Goal: Task Accomplishment & Management: Manage account settings

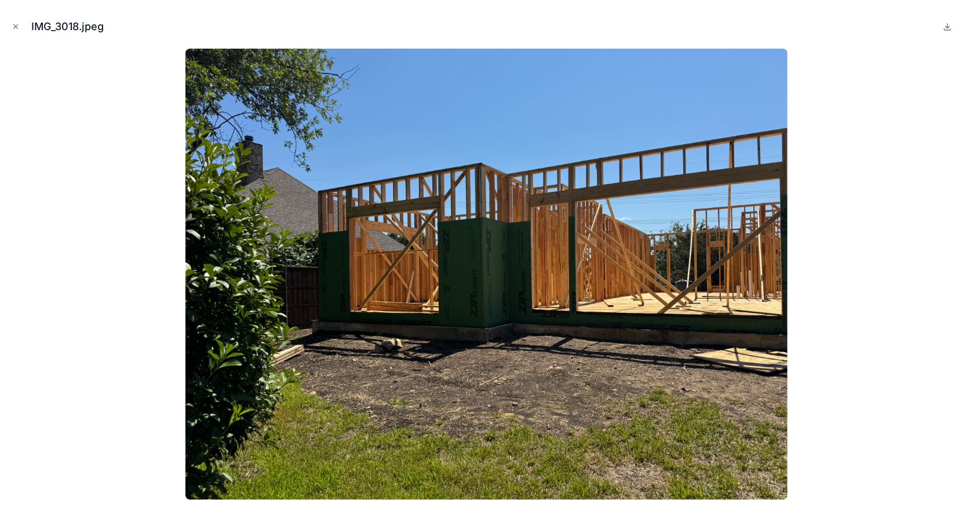
click at [12, 25] on icon "Close modal" at bounding box center [16, 27] width 8 height 8
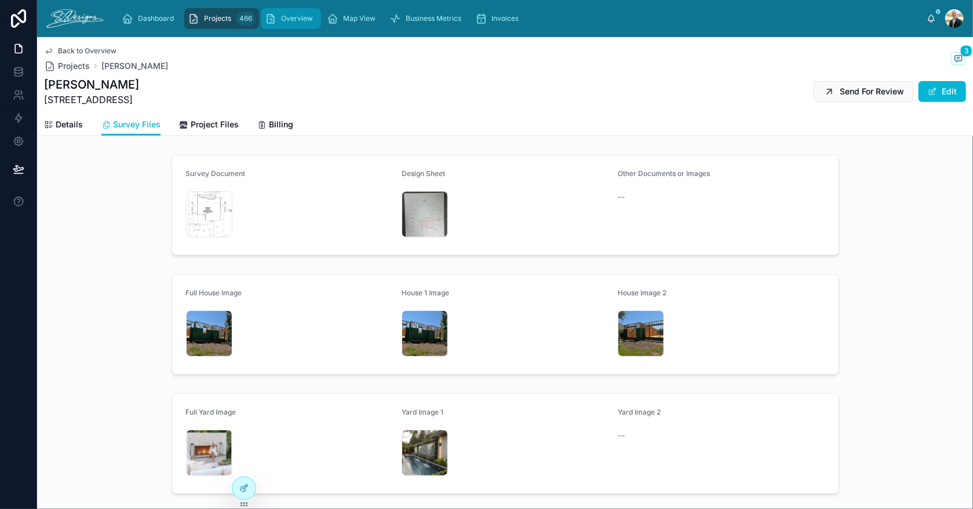
click at [298, 13] on div "Overview" at bounding box center [291, 18] width 53 height 19
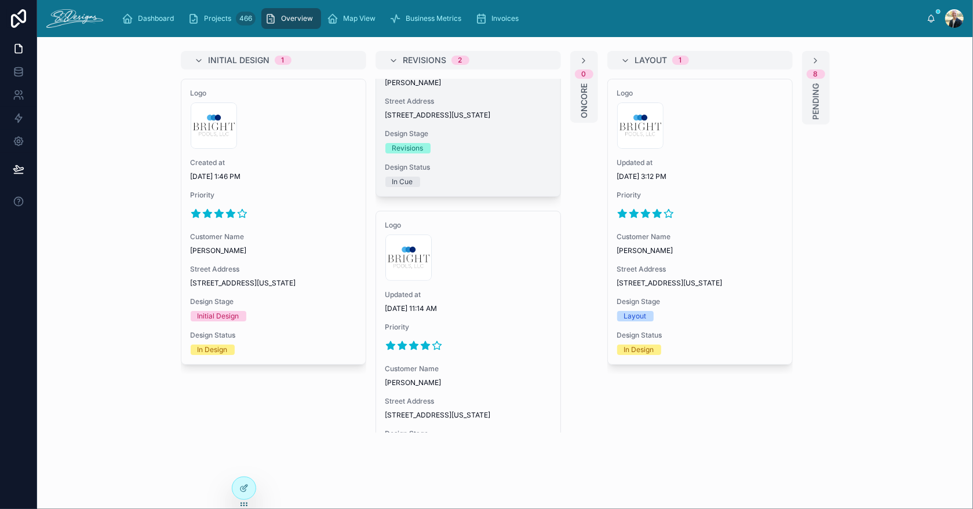
scroll to position [258, 0]
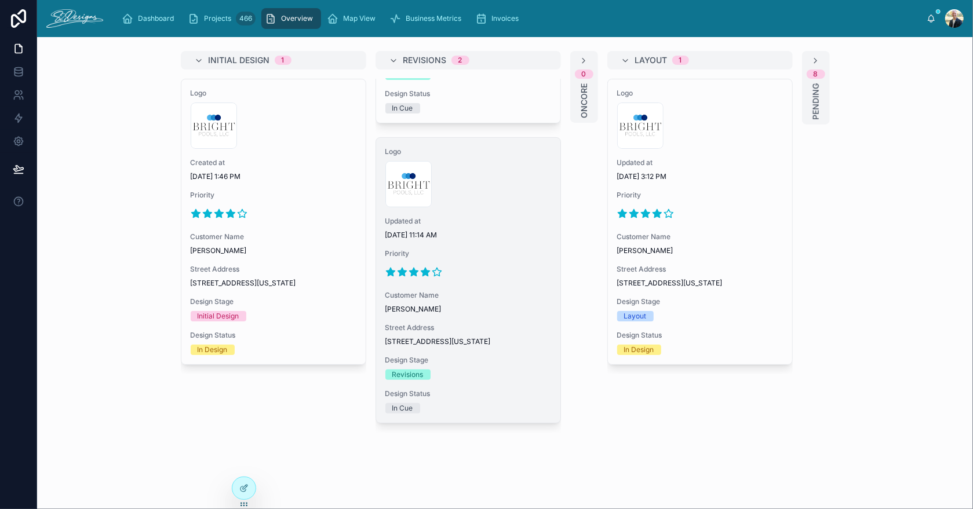
click at [483, 263] on div at bounding box center [468, 272] width 166 height 19
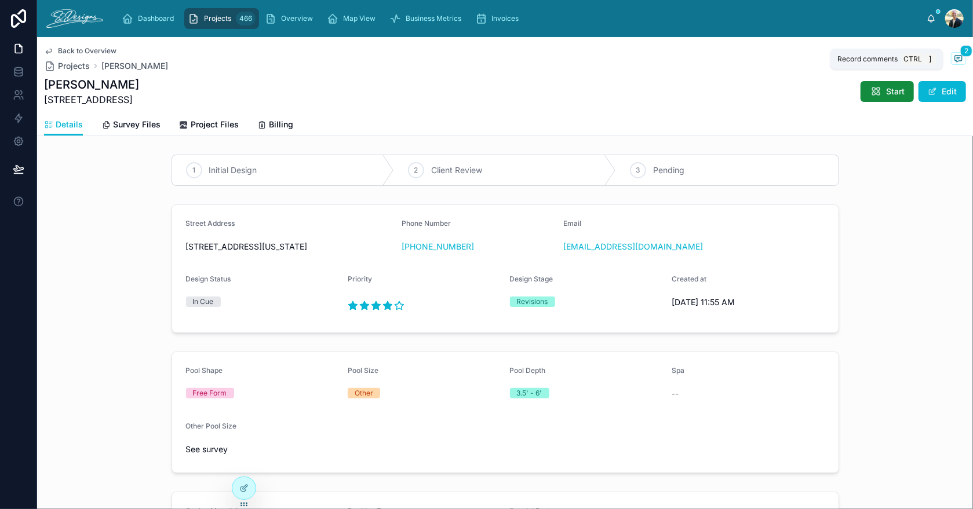
click at [960, 56] on span "2" at bounding box center [966, 51] width 12 height 12
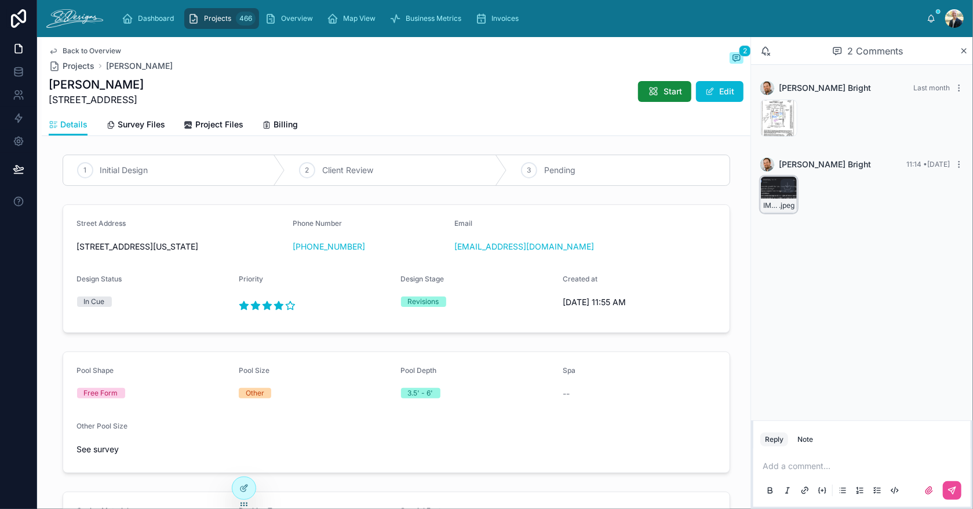
click at [769, 189] on div "IMG_3593 .jpeg" at bounding box center [778, 194] width 37 height 37
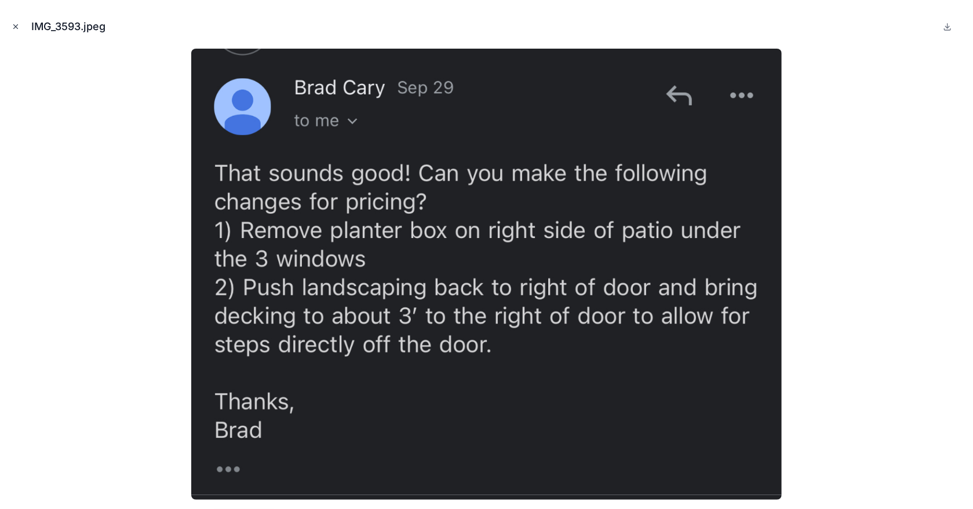
click at [17, 25] on icon "Close modal" at bounding box center [16, 27] width 4 height 4
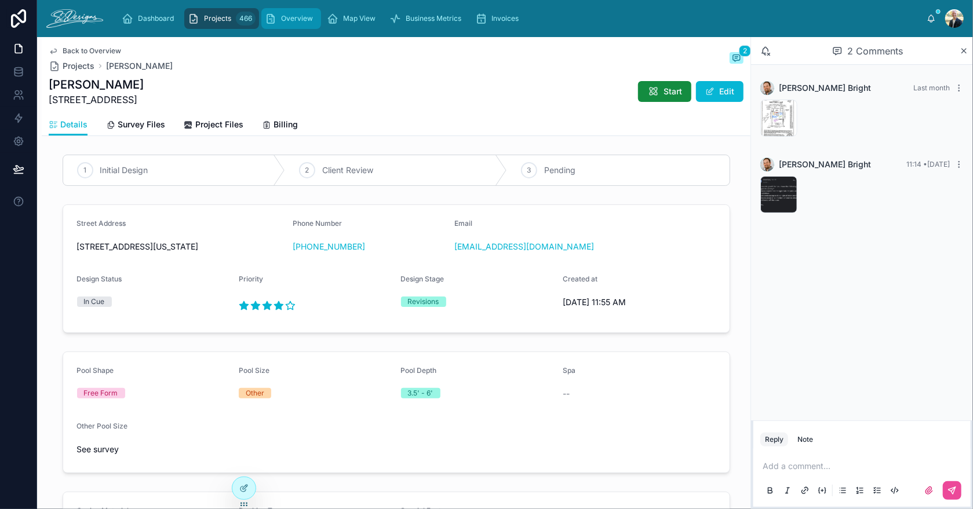
click at [300, 14] on span "Overview" at bounding box center [297, 18] width 32 height 9
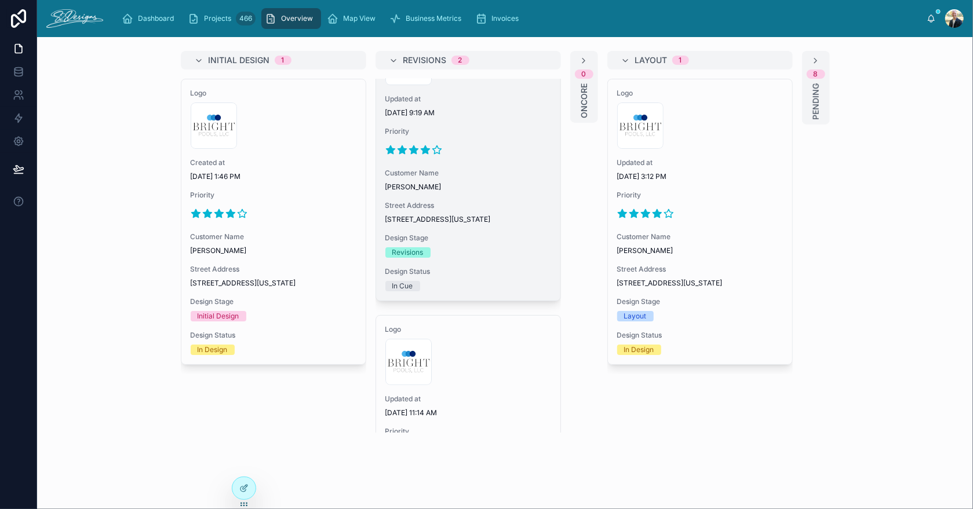
scroll to position [27, 0]
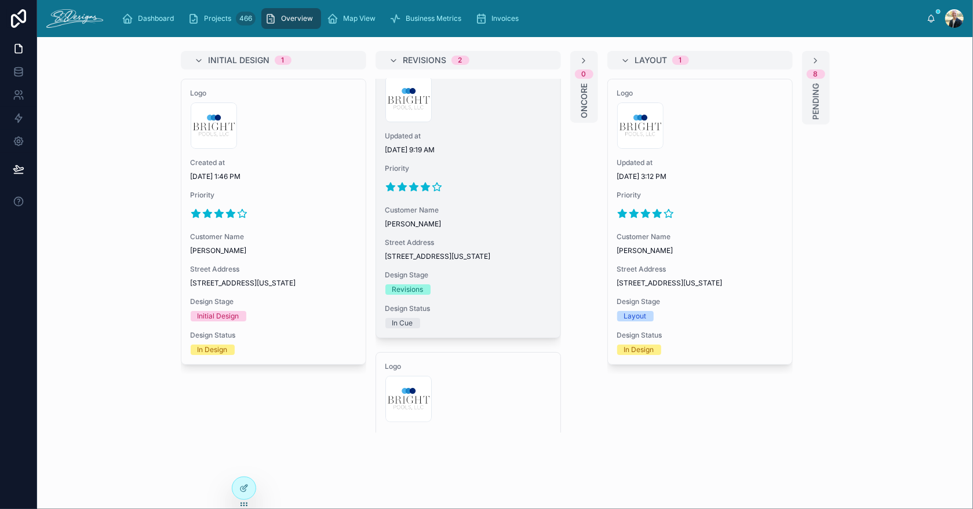
click at [484, 155] on div "Logo 300x300-logo .jpg Updated at [DATE] 9:19 AM Priority Customer Name [PERSON…" at bounding box center [468, 195] width 184 height 285
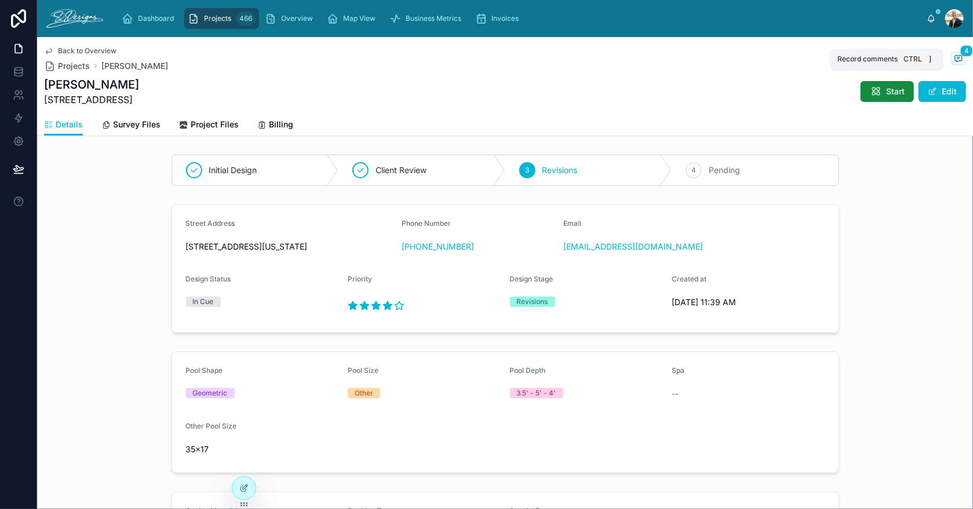
click at [951, 52] on span at bounding box center [958, 58] width 15 height 13
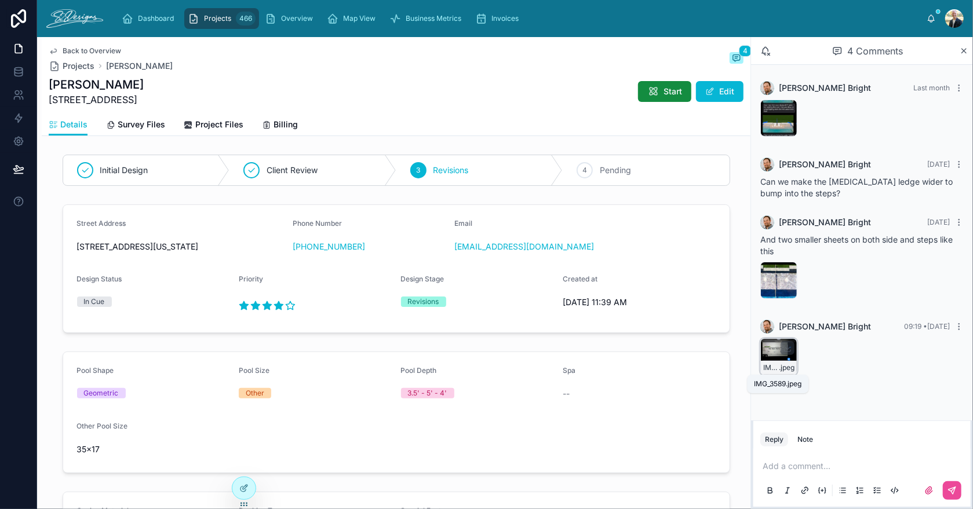
click at [764, 355] on div "IMG_3589 .jpeg" at bounding box center [778, 356] width 37 height 37
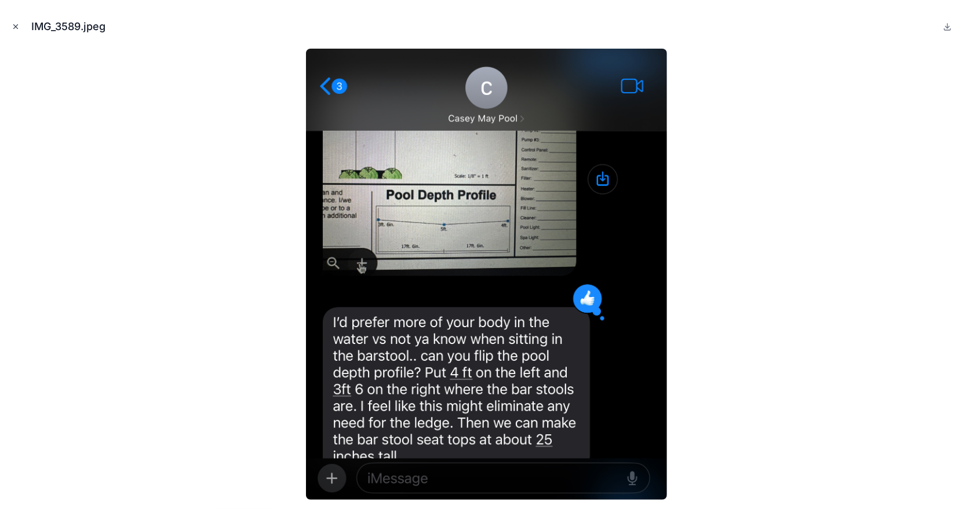
click at [14, 24] on icon "Close modal" at bounding box center [16, 27] width 8 height 8
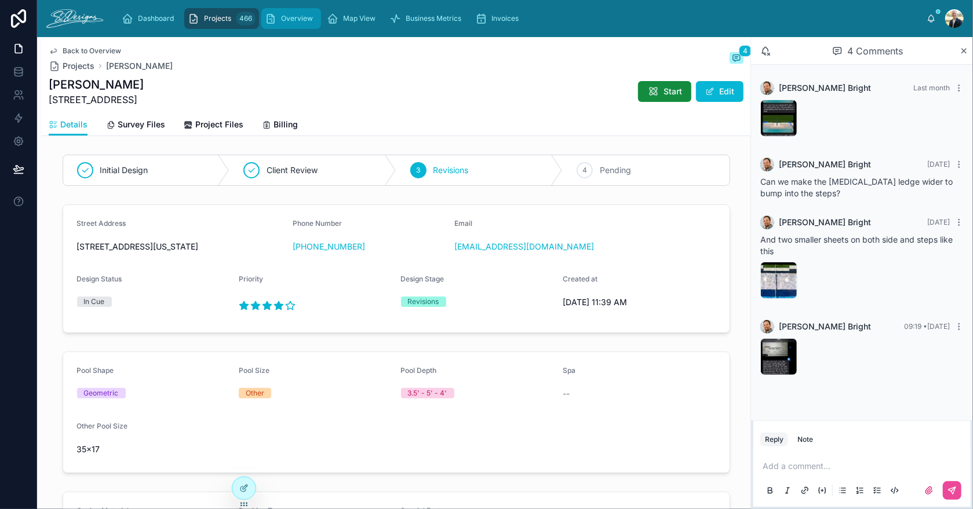
click at [288, 16] on span "Overview" at bounding box center [297, 18] width 32 height 9
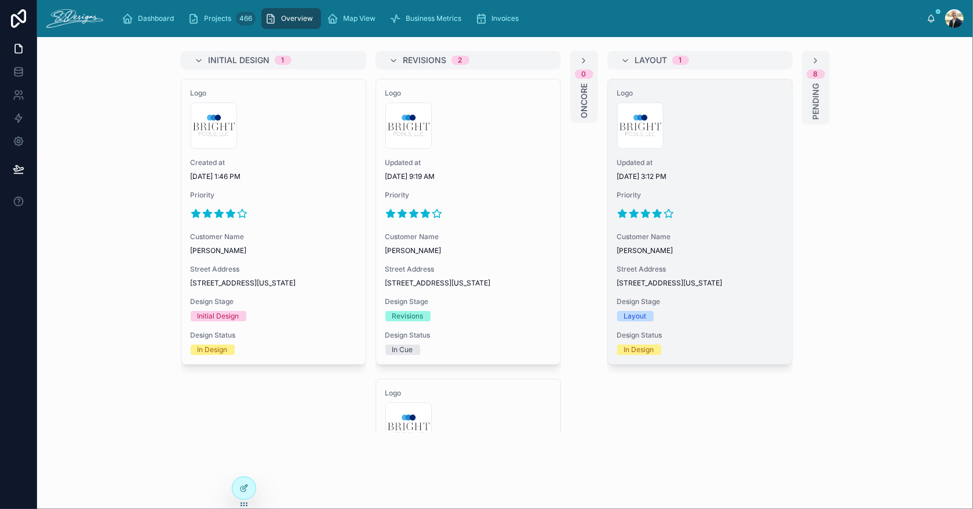
click at [702, 195] on span "Priority" at bounding box center [700, 195] width 166 height 9
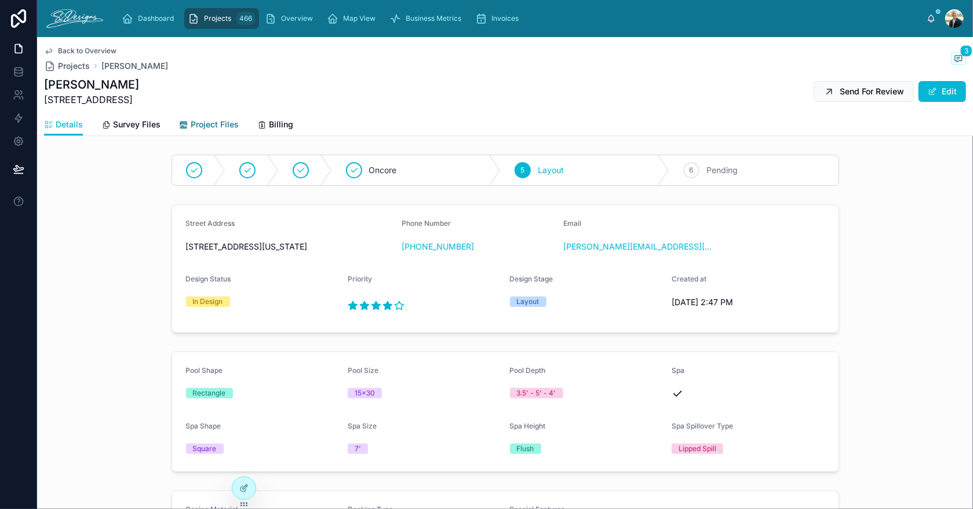
click at [208, 129] on span "Project Files" at bounding box center [215, 125] width 48 height 12
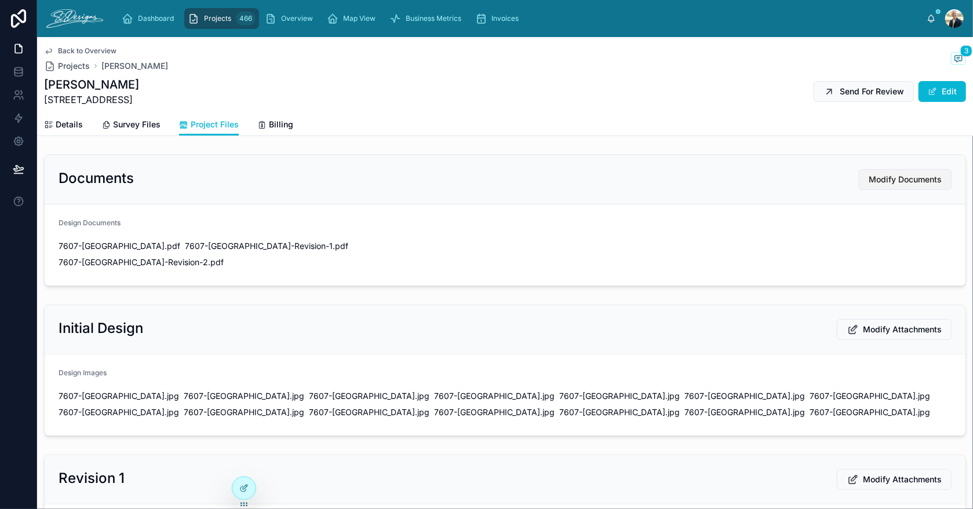
click at [868, 181] on span "Modify Documents" at bounding box center [904, 180] width 73 height 12
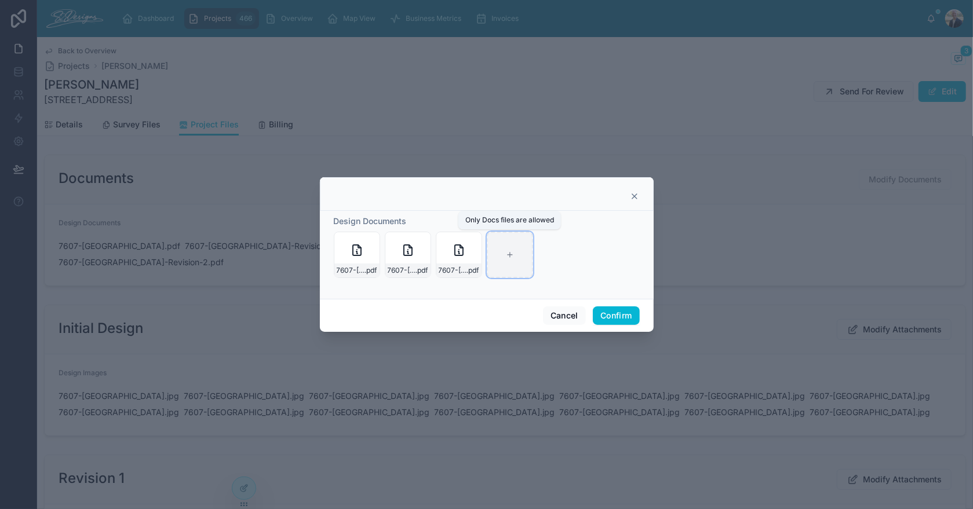
click at [508, 259] on icon at bounding box center [510, 255] width 8 height 8
type input "**********"
click at [588, 315] on div "Cancel Confirm" at bounding box center [487, 315] width 334 height 33
click at [601, 316] on button "Confirm" at bounding box center [616, 315] width 46 height 19
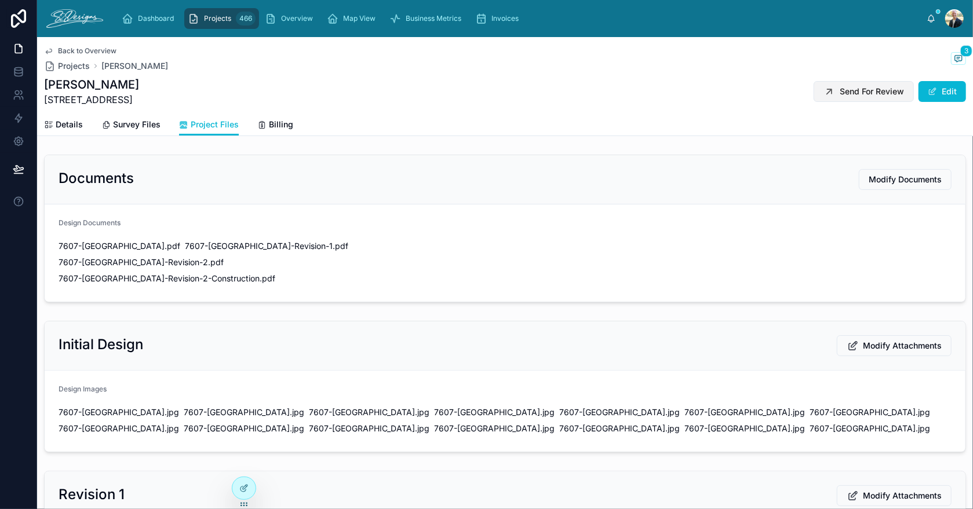
click at [874, 89] on span "Send For Review" at bounding box center [871, 92] width 64 height 12
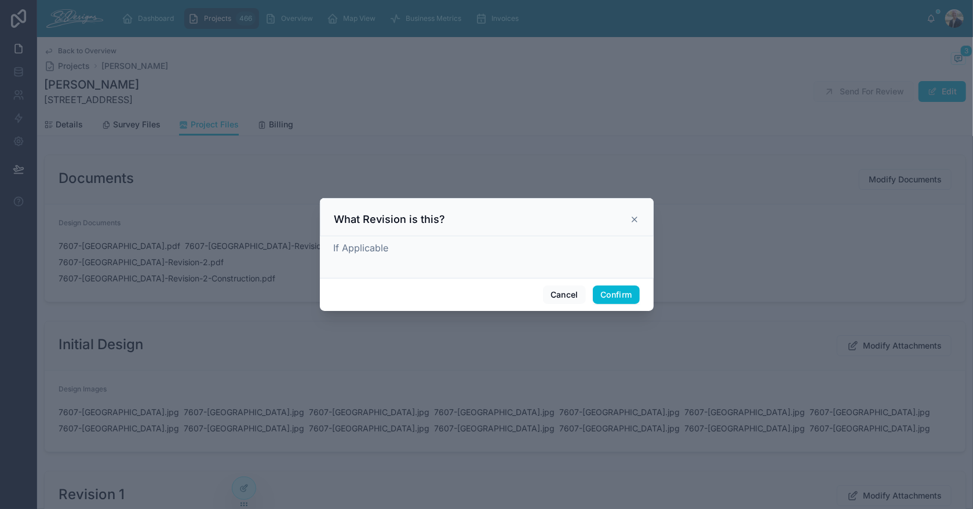
click at [488, 248] on div "If Applicable" at bounding box center [487, 248] width 306 height 14
click at [608, 291] on button "Confirm" at bounding box center [616, 295] width 46 height 19
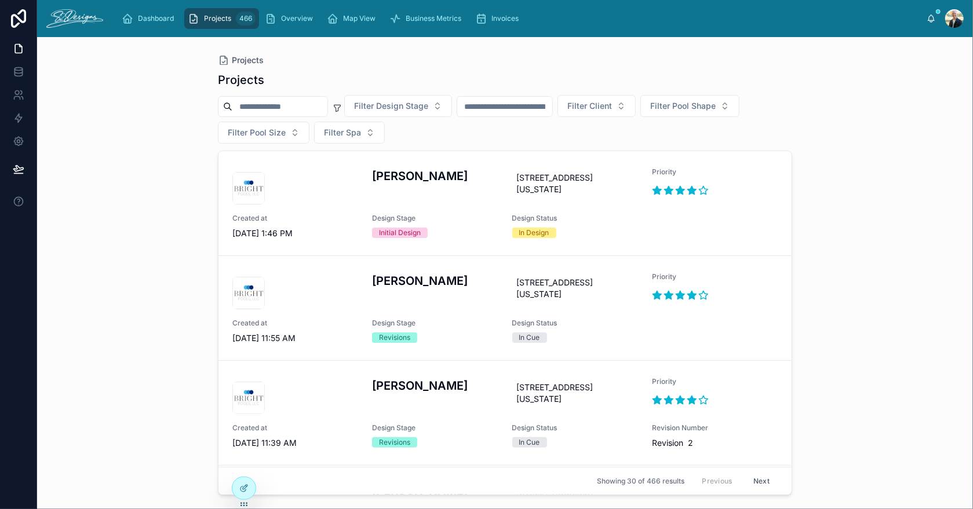
click at [519, 109] on input "text" at bounding box center [504, 106] width 95 height 16
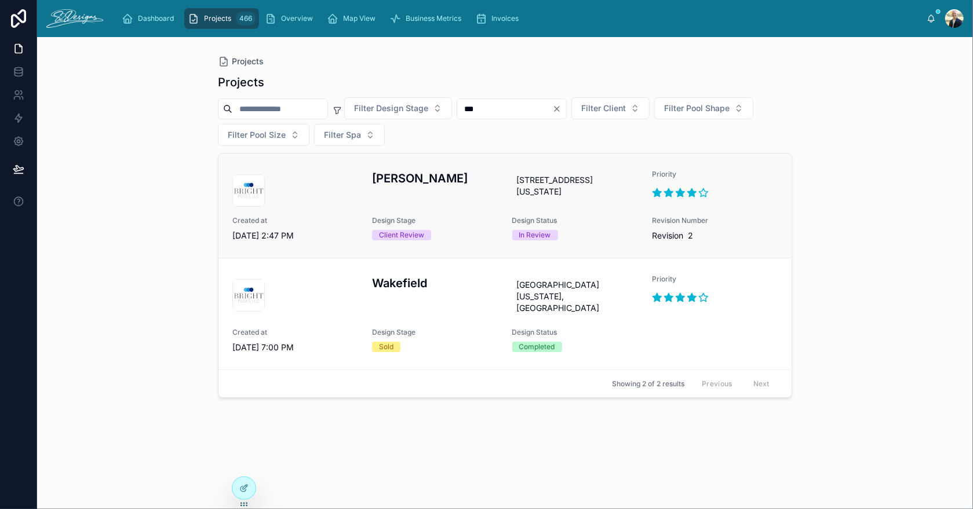
type input "***"
click at [464, 207] on div "[PERSON_NAME]" at bounding box center [435, 188] width 126 height 37
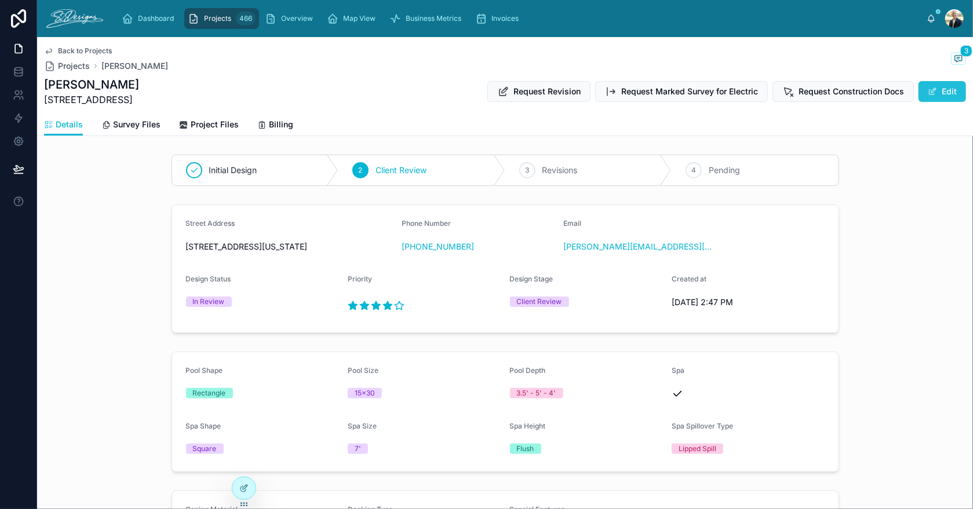
click at [941, 89] on button "Edit" at bounding box center [942, 91] width 48 height 21
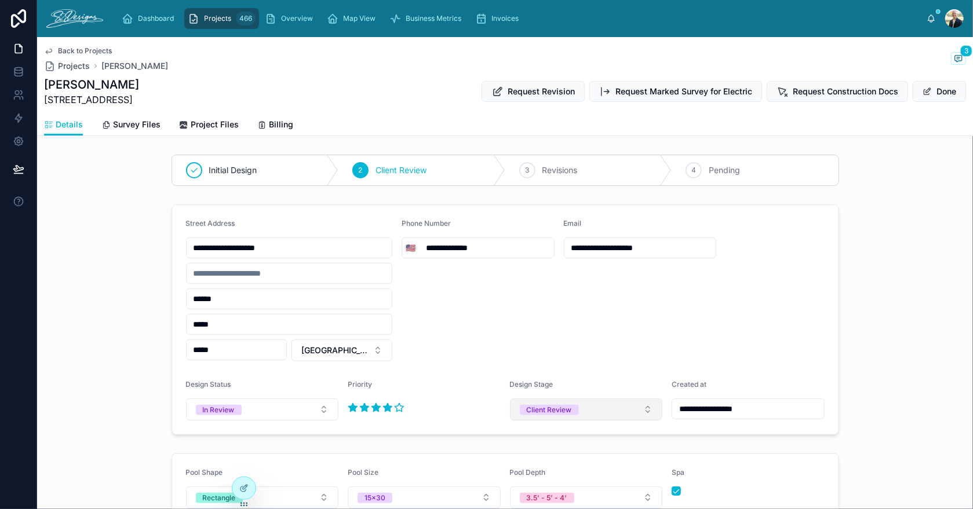
click at [559, 411] on div "Client Review" at bounding box center [549, 410] width 45 height 10
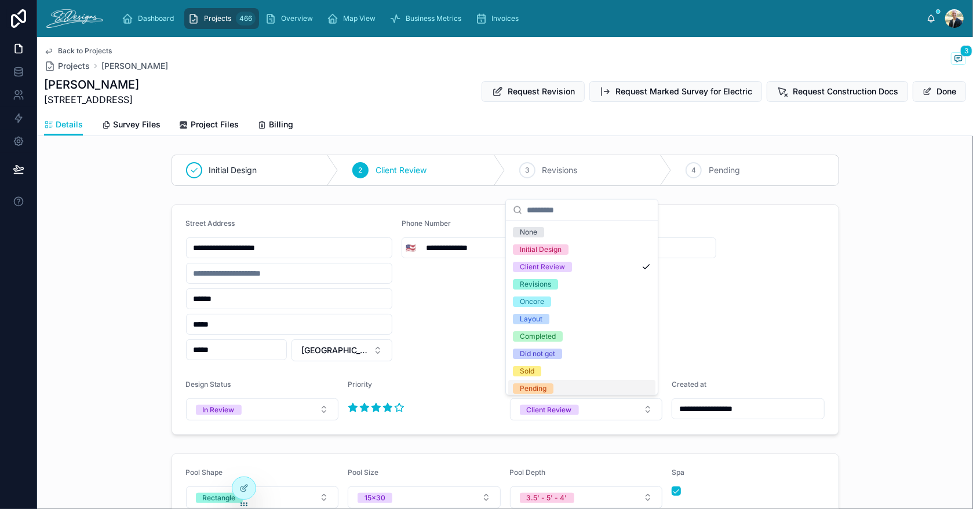
click at [560, 388] on div "Pending" at bounding box center [581, 388] width 147 height 17
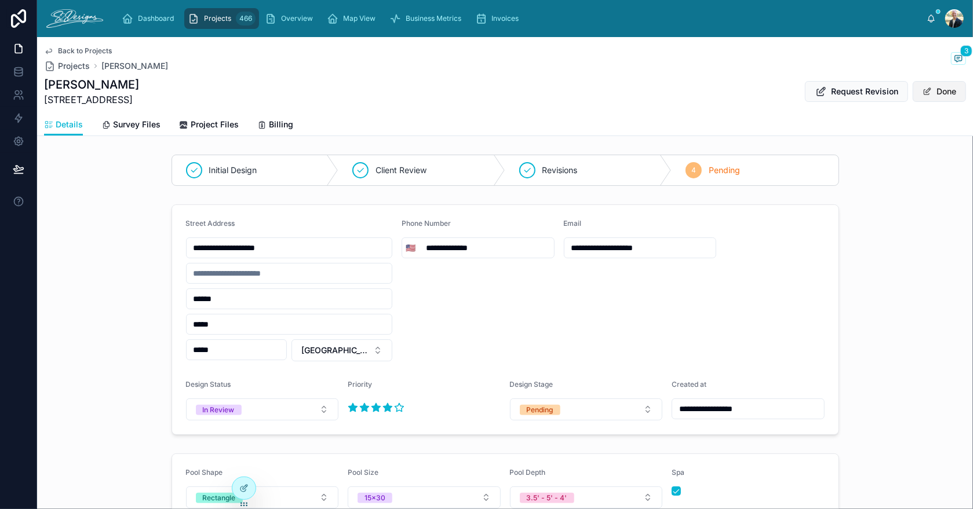
click at [929, 96] on button "Done" at bounding box center [938, 91] width 53 height 21
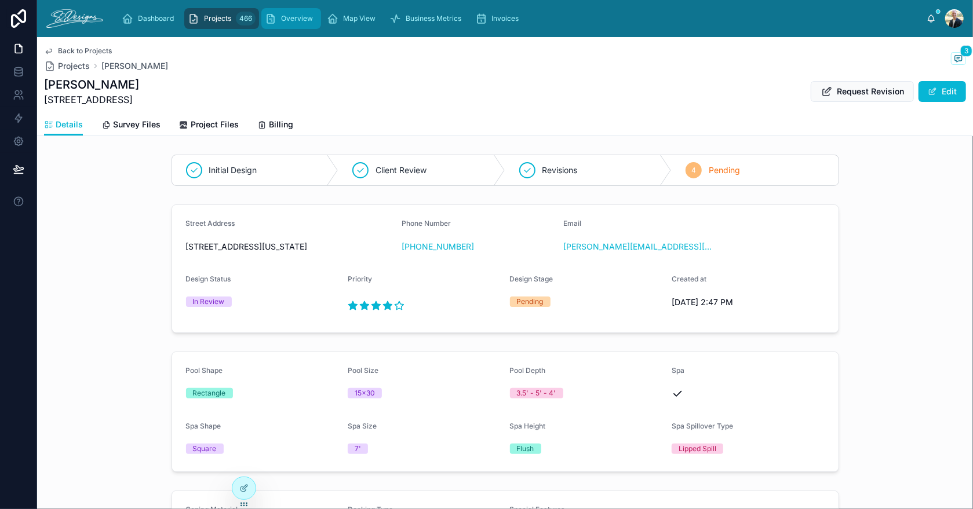
click at [300, 20] on span "Overview" at bounding box center [297, 18] width 32 height 9
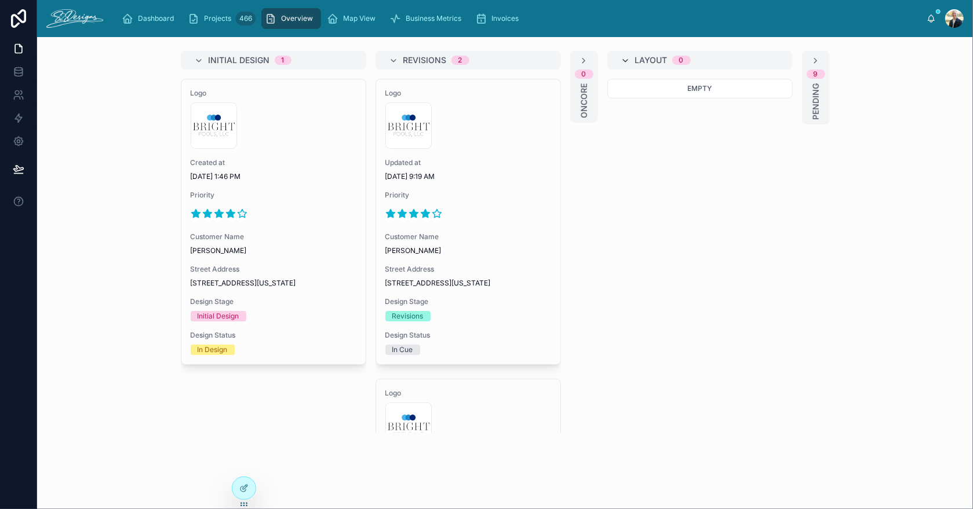
click at [621, 60] on icon at bounding box center [625, 60] width 9 height 9
click at [654, 62] on icon at bounding box center [658, 60] width 9 height 9
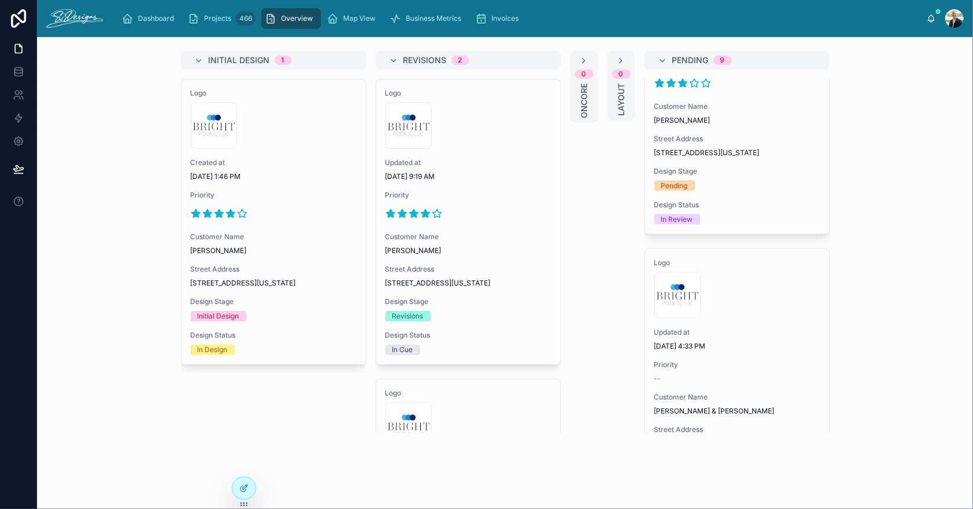
scroll to position [1021, 0]
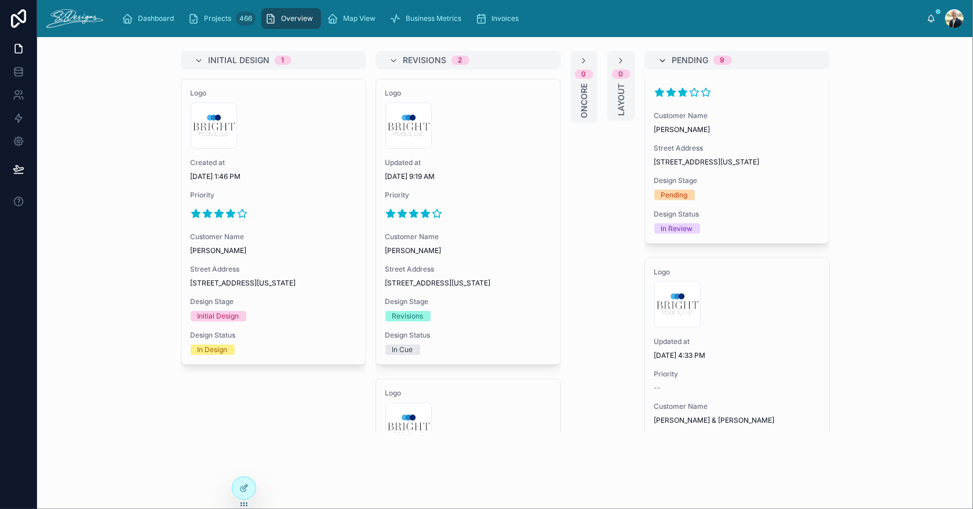
click at [658, 60] on icon at bounding box center [662, 60] width 9 height 9
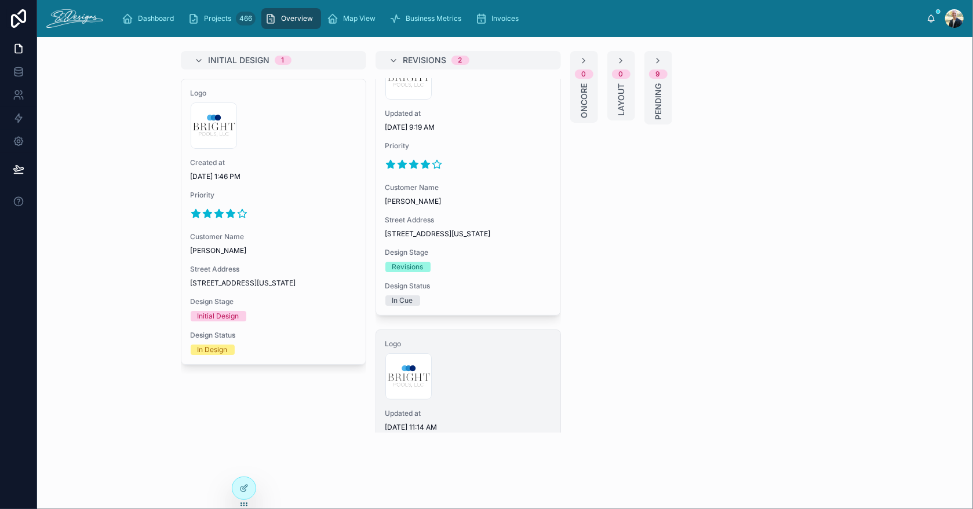
scroll to position [27, 0]
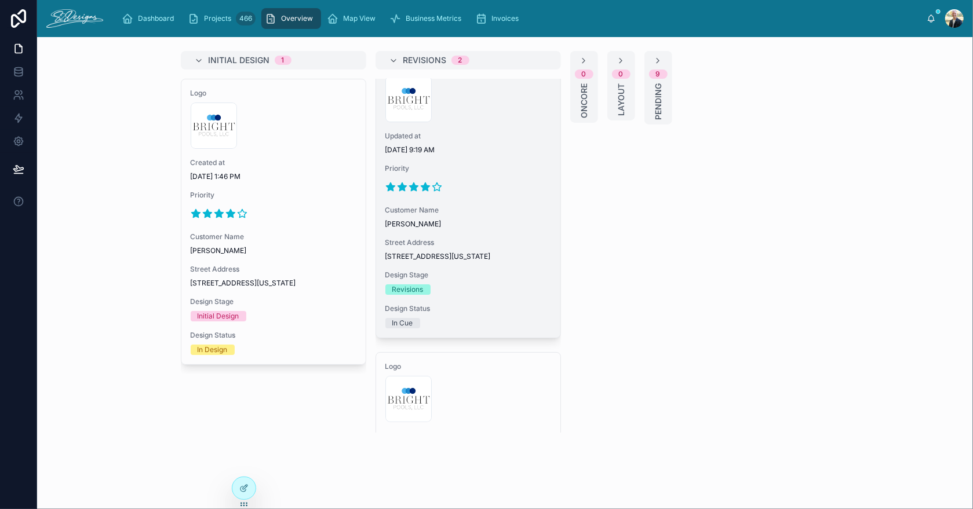
click at [507, 189] on div at bounding box center [468, 187] width 166 height 19
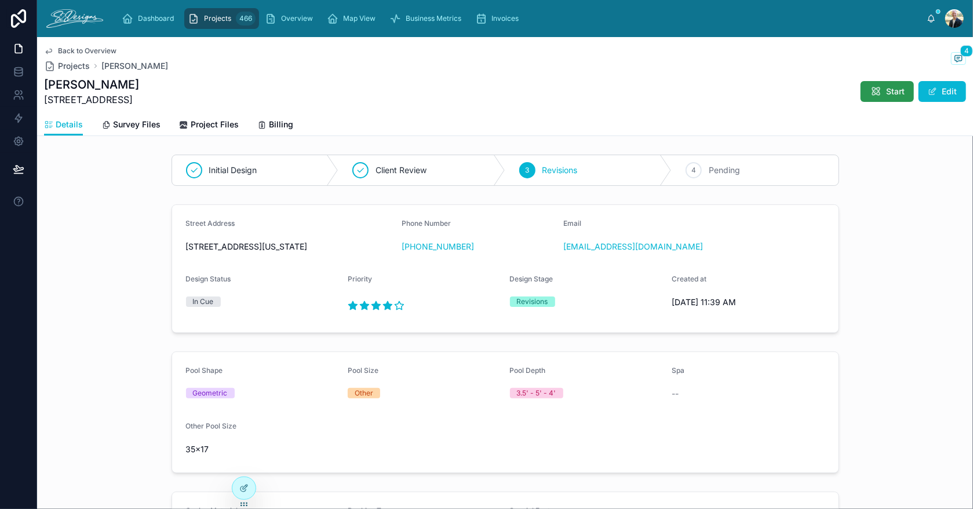
click at [874, 96] on button "Start" at bounding box center [886, 91] width 53 height 21
click at [954, 61] on icon at bounding box center [958, 58] width 9 height 9
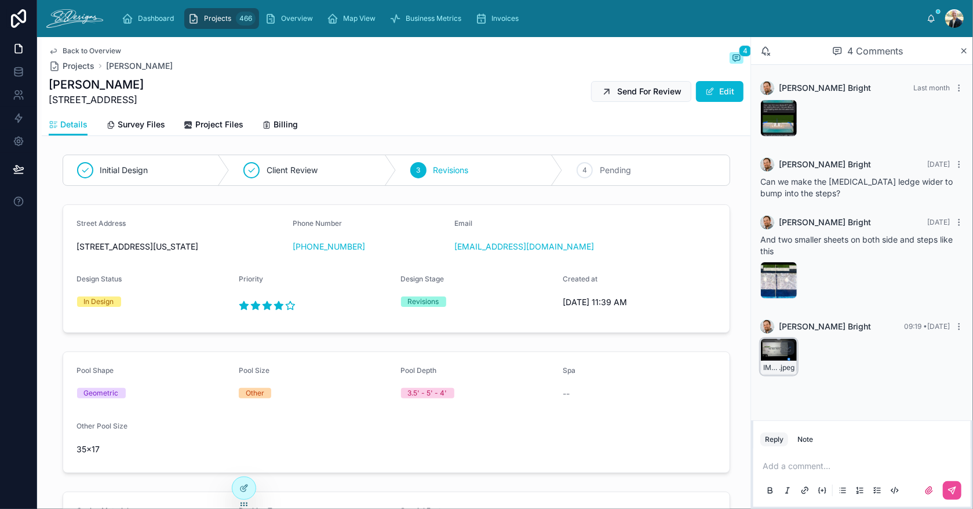
click at [771, 353] on div "IMG_3589 .jpeg" at bounding box center [778, 356] width 37 height 37
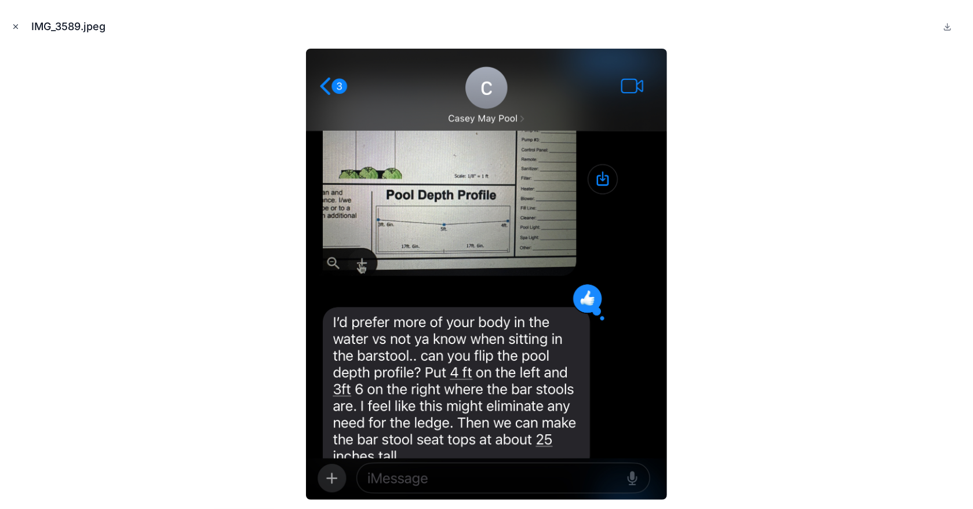
click at [15, 29] on icon "Close modal" at bounding box center [16, 27] width 8 height 8
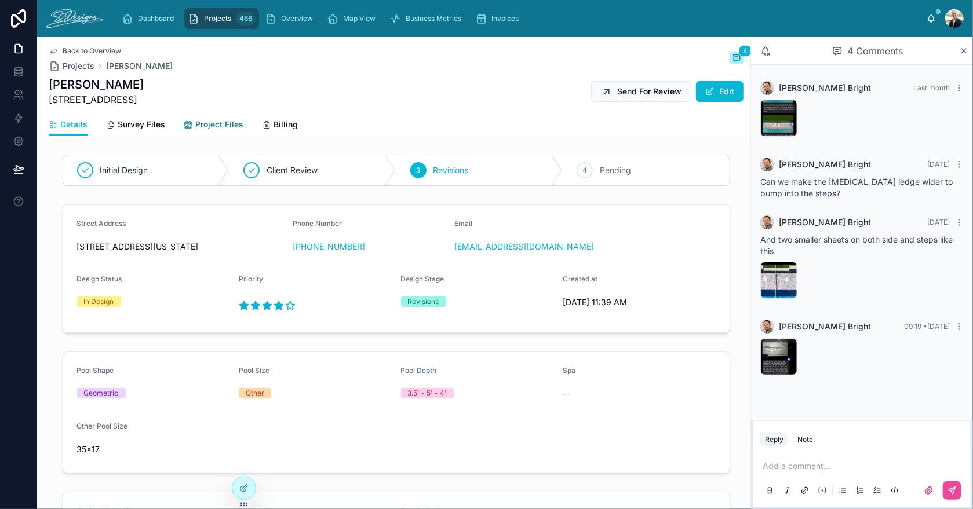
click at [206, 123] on span "Project Files" at bounding box center [219, 125] width 48 height 12
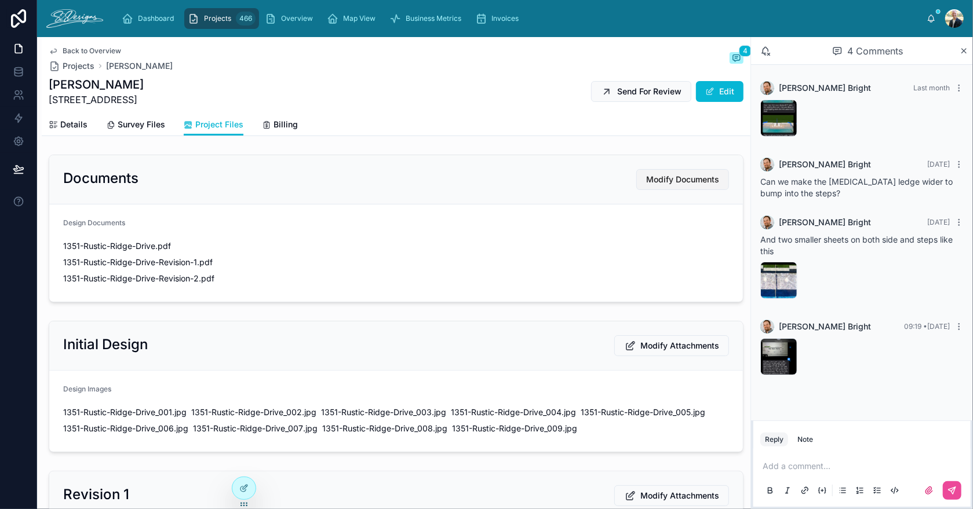
click at [686, 183] on span "Modify Documents" at bounding box center [682, 180] width 73 height 12
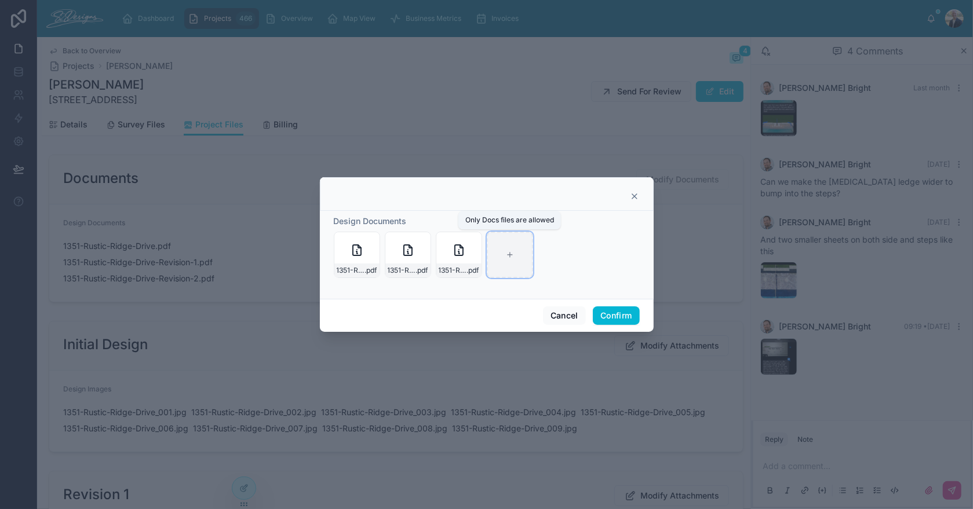
click at [502, 246] on div at bounding box center [510, 255] width 46 height 46
type input "**********"
click at [612, 311] on button "Confirm" at bounding box center [616, 315] width 46 height 19
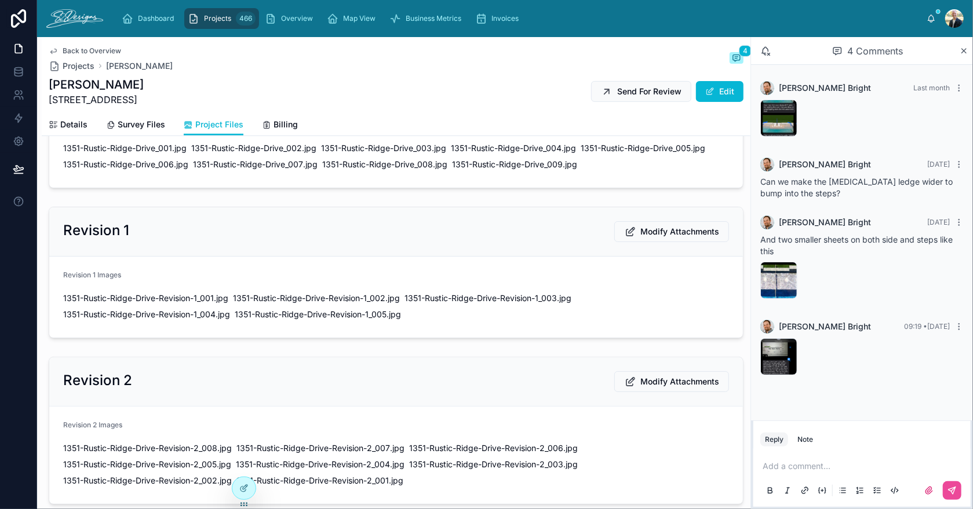
scroll to position [463, 0]
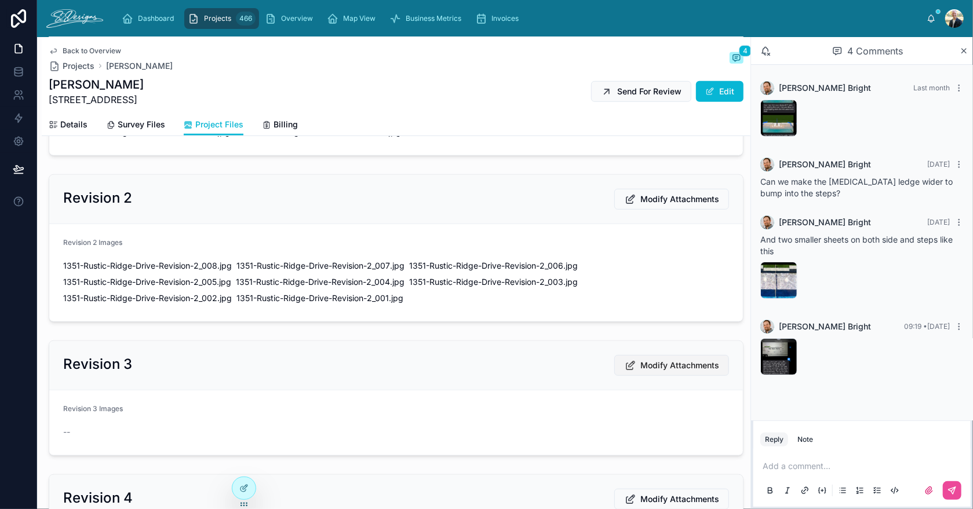
click at [652, 362] on span "Modify Attachments" at bounding box center [679, 366] width 79 height 12
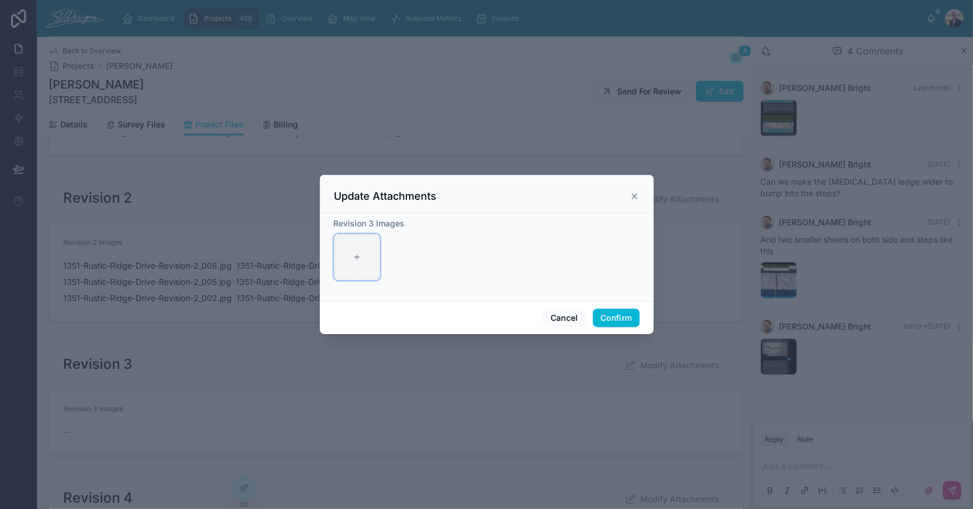
click at [362, 264] on div at bounding box center [357, 257] width 46 height 46
type input "**********"
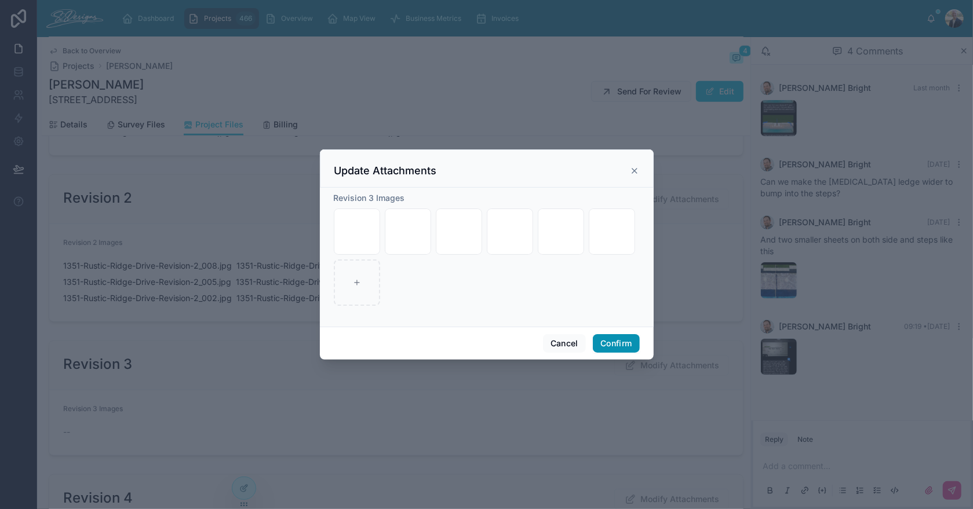
click at [630, 348] on button "Confirm" at bounding box center [616, 343] width 46 height 19
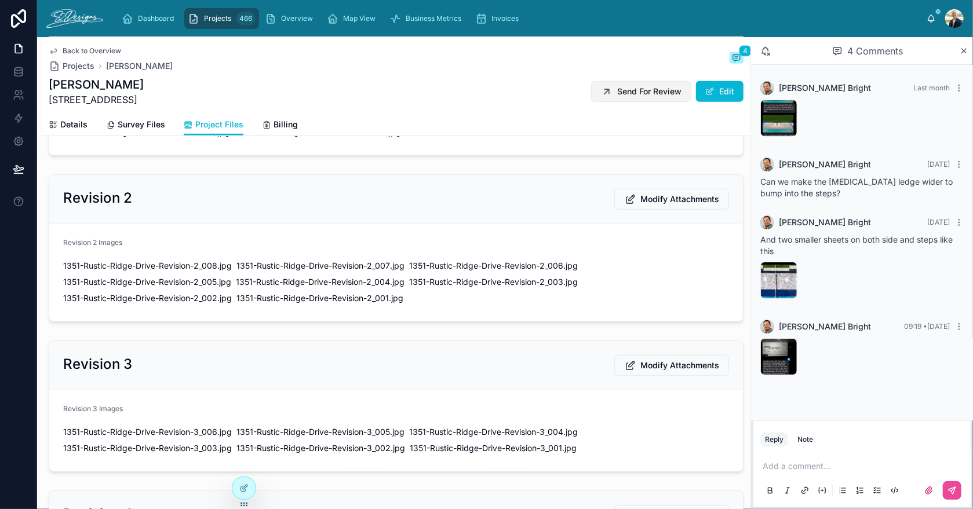
click at [629, 86] on span "Send For Review" at bounding box center [649, 92] width 64 height 12
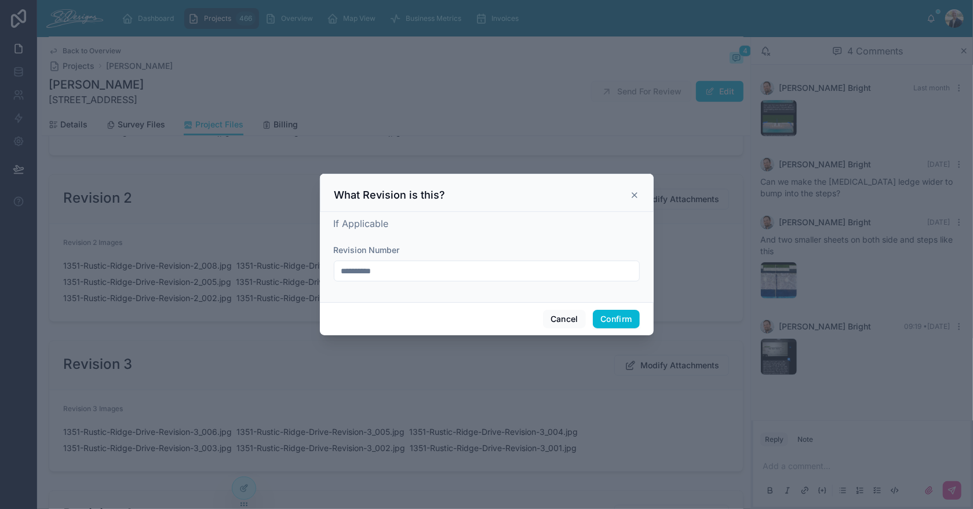
click at [436, 273] on input "**********" at bounding box center [486, 271] width 305 height 16
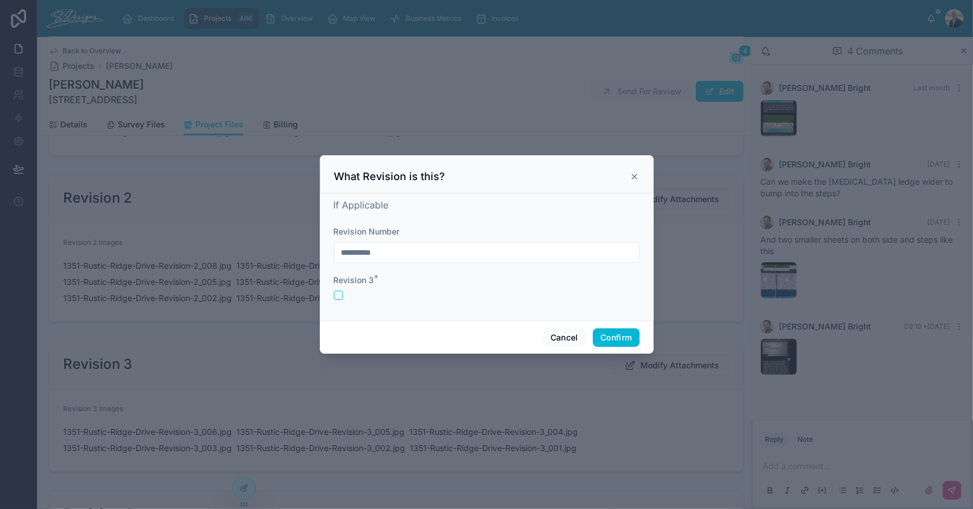
type input "**********"
click at [335, 297] on button "button" at bounding box center [338, 295] width 9 height 9
click at [617, 338] on button "Confirm" at bounding box center [616, 337] width 46 height 19
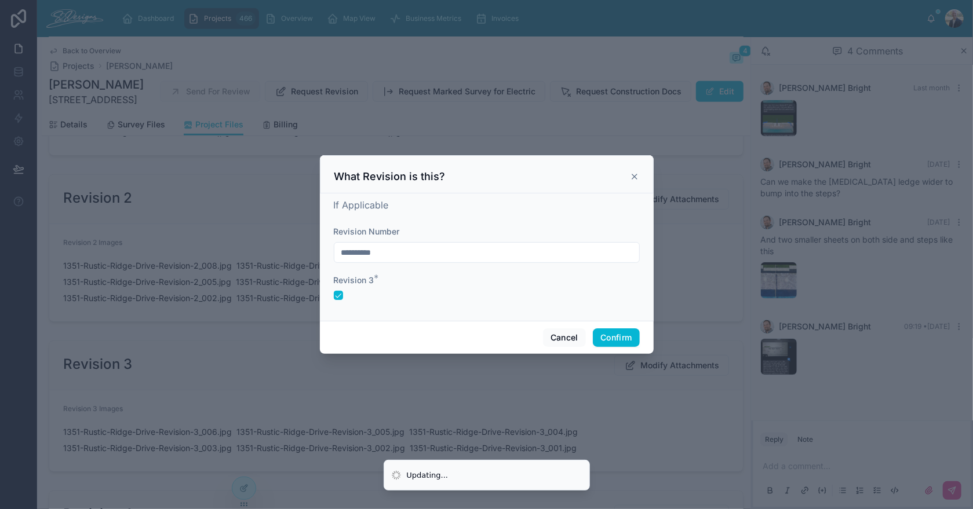
scroll to position [481, 0]
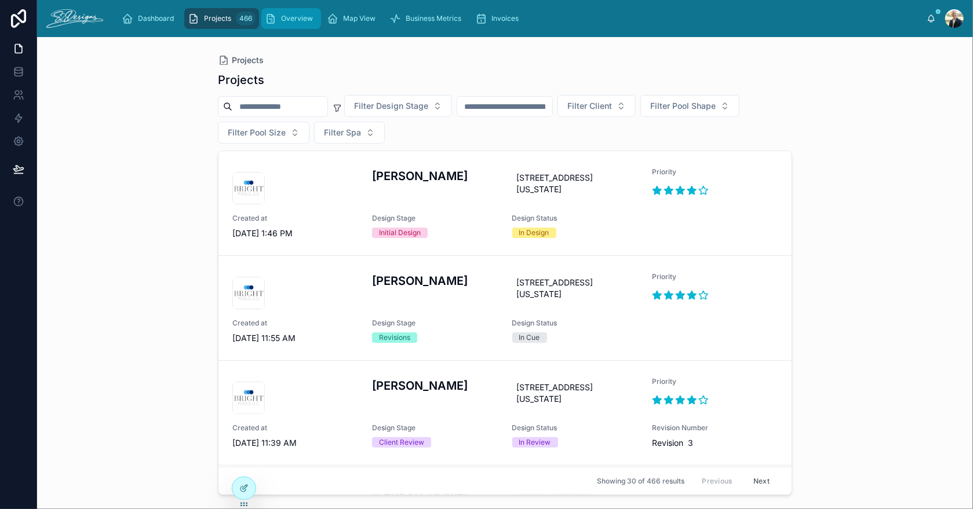
click at [301, 18] on span "Overview" at bounding box center [297, 18] width 32 height 9
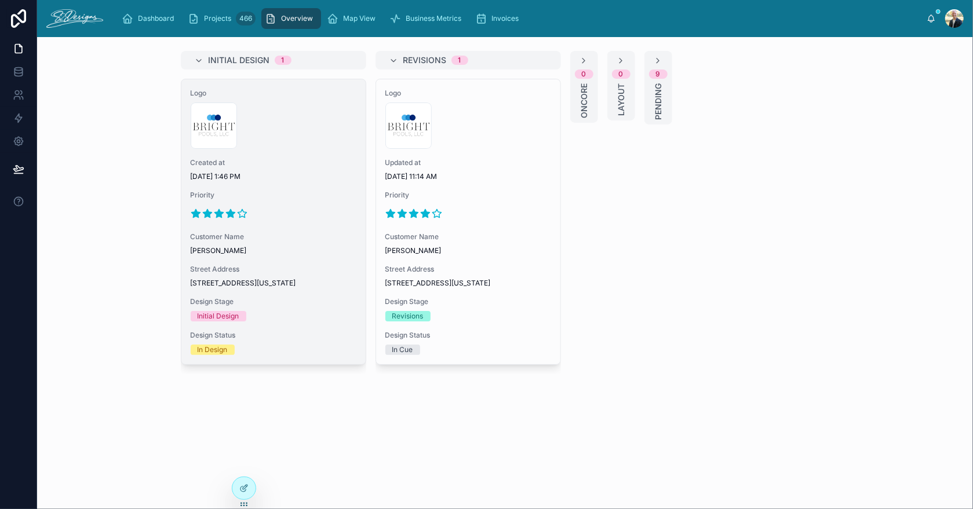
click at [341, 256] on div "Logo 300x300-logo .jpg Created at [DATE] 1:46 PM Priority Customer Name [PERSON…" at bounding box center [273, 221] width 184 height 285
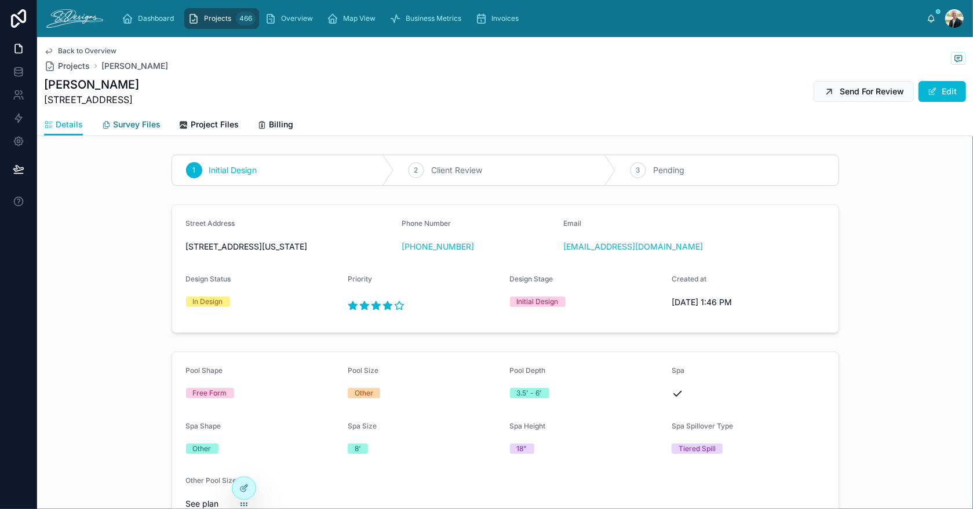
click at [139, 126] on span "Survey Files" at bounding box center [137, 125] width 48 height 12
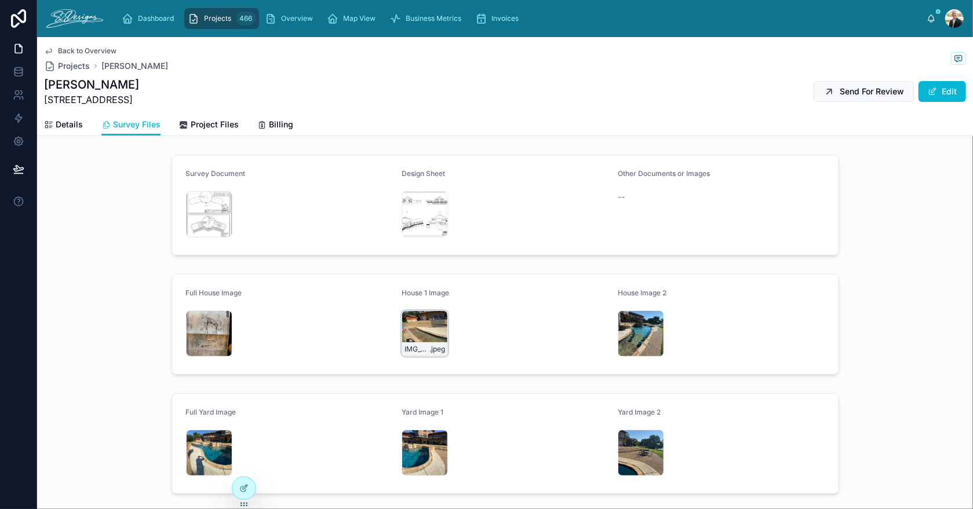
click at [410, 322] on div "IMG_3471 .jpeg" at bounding box center [424, 334] width 46 height 46
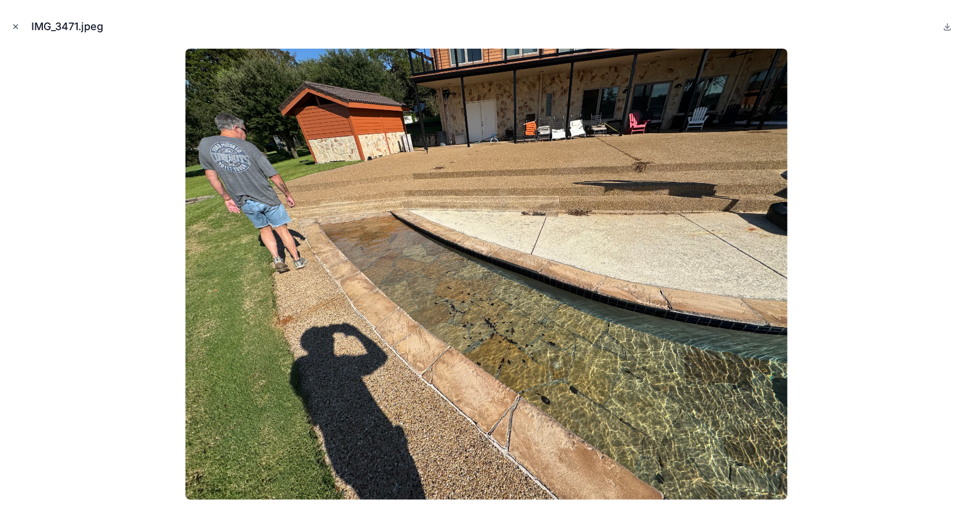
click at [13, 25] on icon "Close modal" at bounding box center [16, 27] width 8 height 8
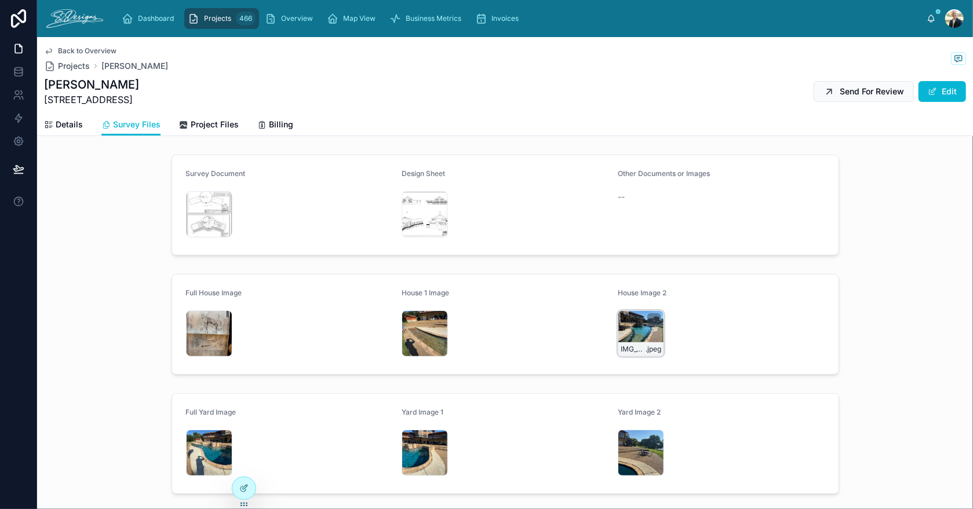
click at [618, 317] on div "IMG_3470 .jpeg" at bounding box center [641, 334] width 46 height 46
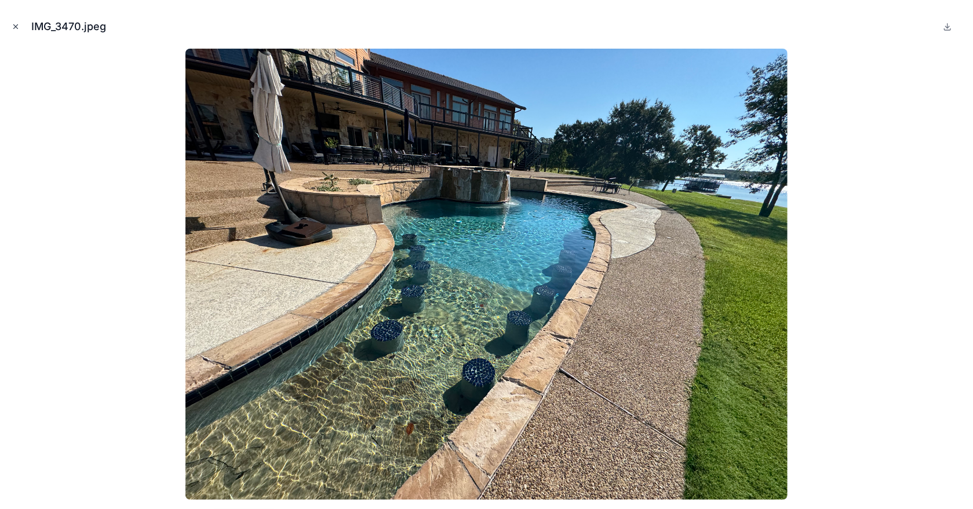
click at [14, 24] on icon "Close modal" at bounding box center [16, 27] width 8 height 8
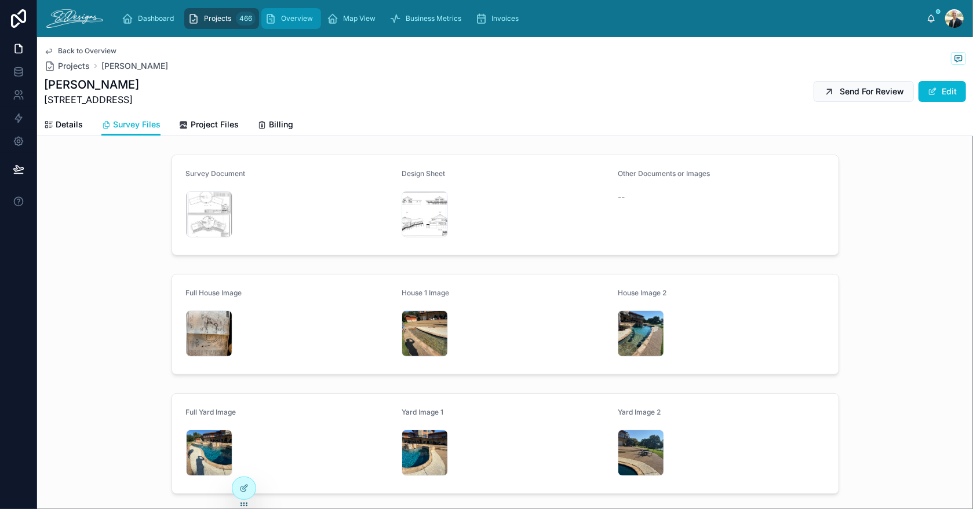
click at [293, 9] on link "Overview" at bounding box center [291, 18] width 60 height 21
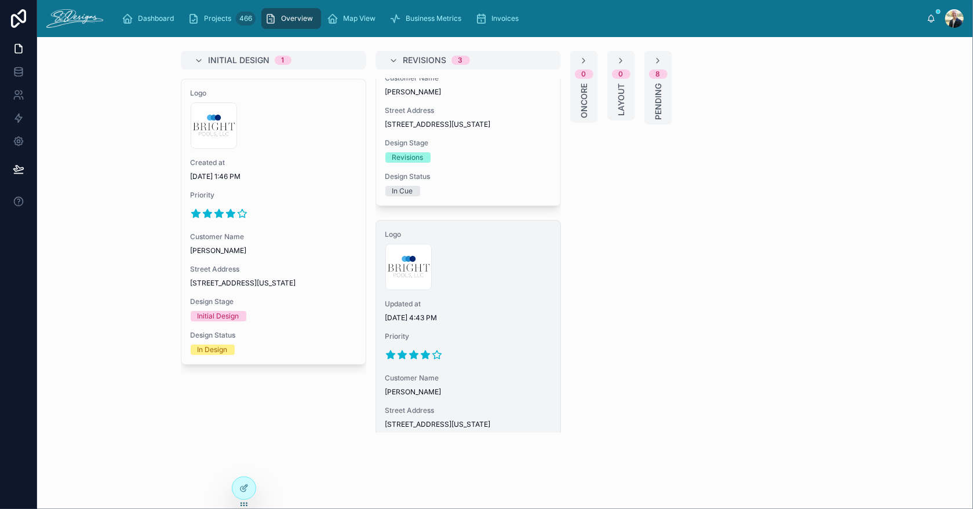
scroll to position [174, 0]
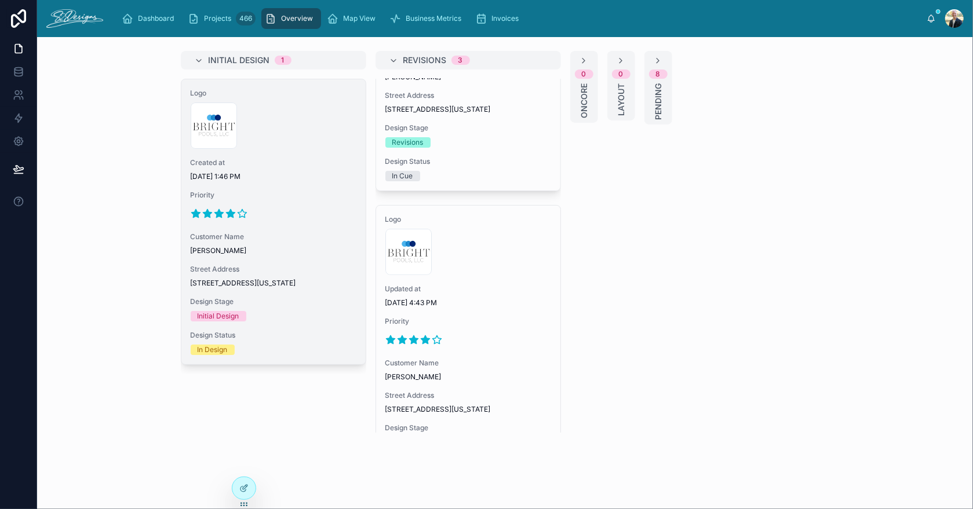
click at [327, 188] on div "Logo 300x300-logo .jpg Created at [DATE] 1:46 PM Priority Customer Name [PERSON…" at bounding box center [273, 221] width 184 height 285
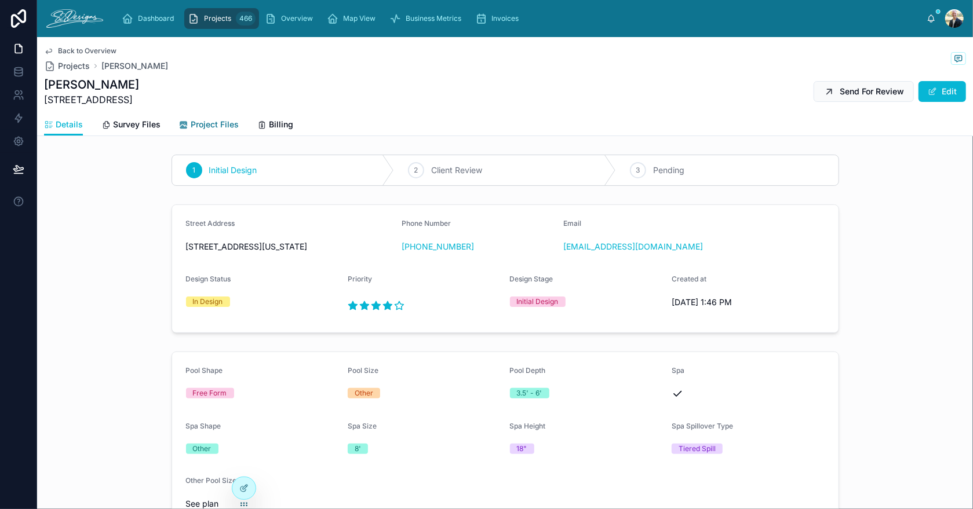
click at [226, 125] on span "Project Files" at bounding box center [215, 125] width 48 height 12
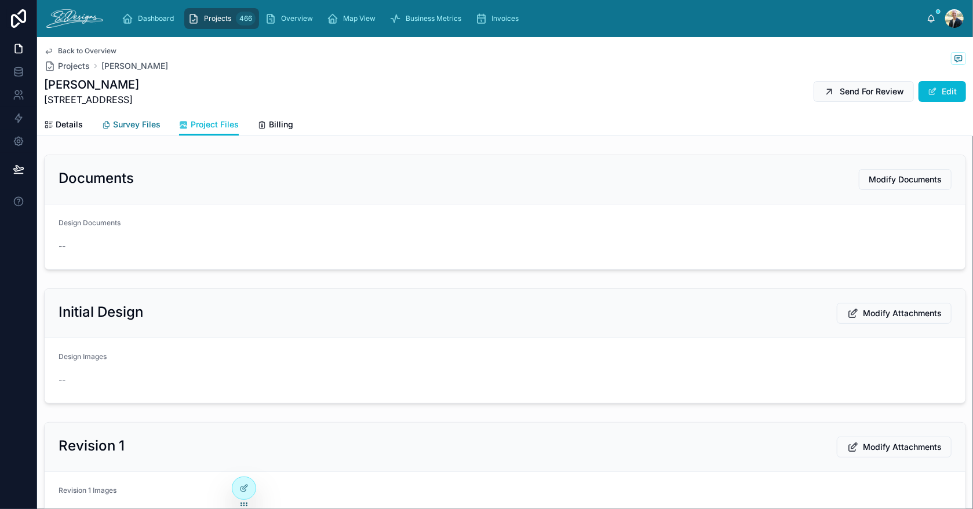
click at [132, 128] on span "Survey Files" at bounding box center [137, 125] width 48 height 12
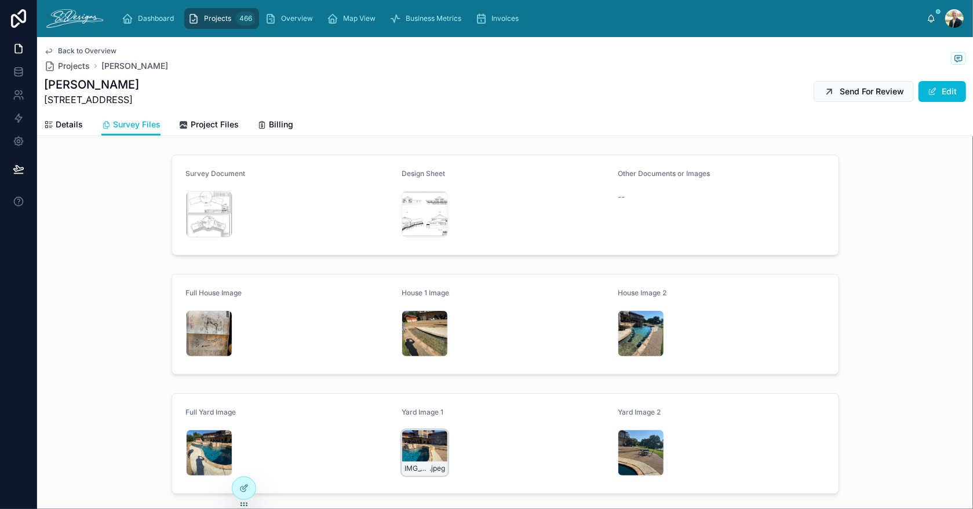
click at [410, 447] on div "IMG_3468 .jpeg" at bounding box center [424, 453] width 46 height 46
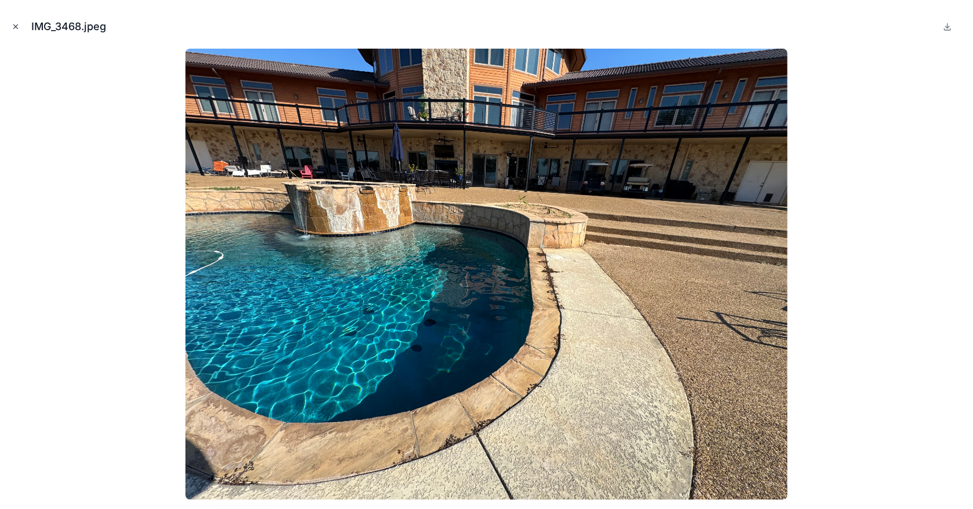
click at [13, 25] on icon "Close modal" at bounding box center [16, 27] width 8 height 8
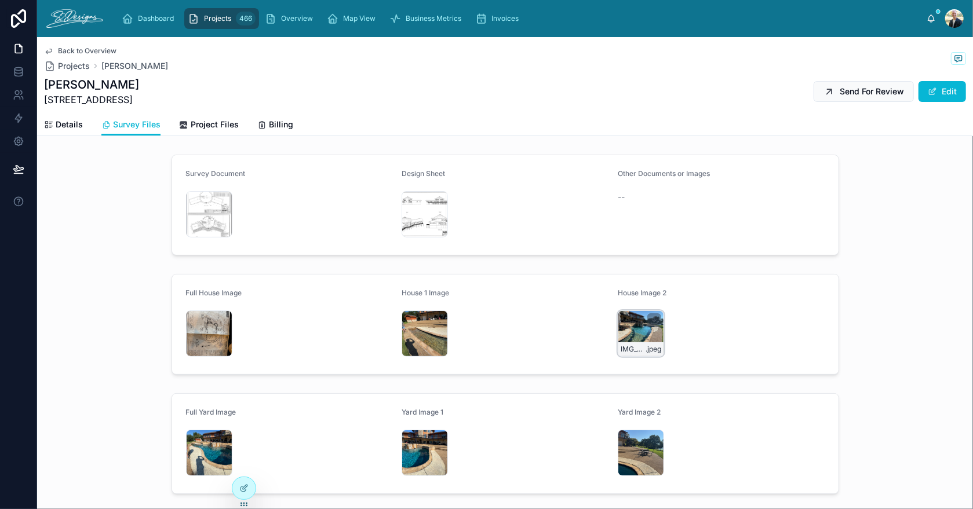
click at [629, 315] on div "IMG_3470 .jpeg" at bounding box center [641, 334] width 46 height 46
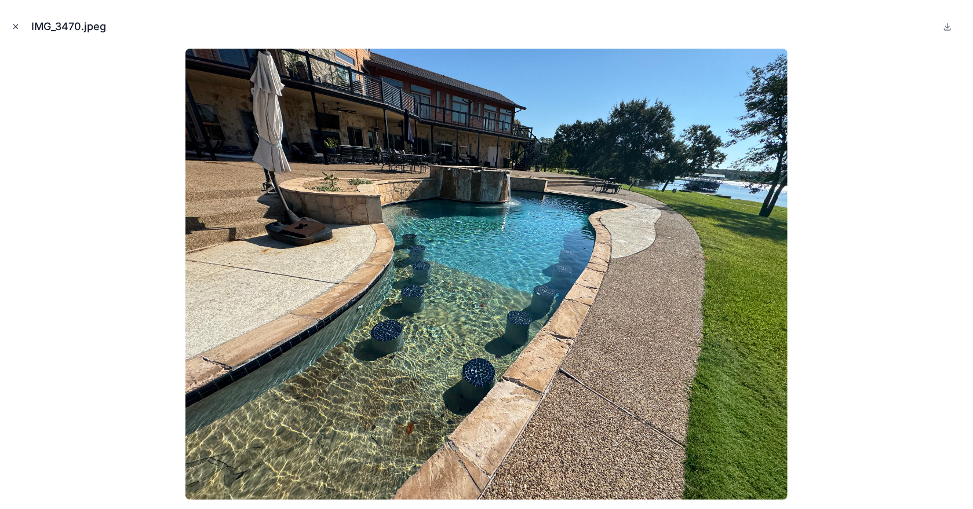
click at [14, 24] on icon "Close modal" at bounding box center [16, 27] width 8 height 8
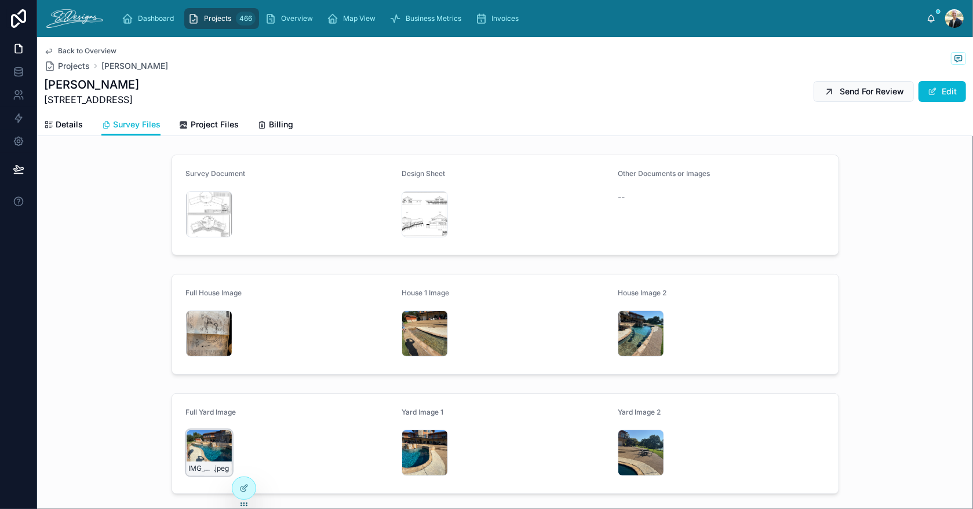
click at [202, 437] on div "IMG_3469 .jpeg" at bounding box center [209, 453] width 46 height 46
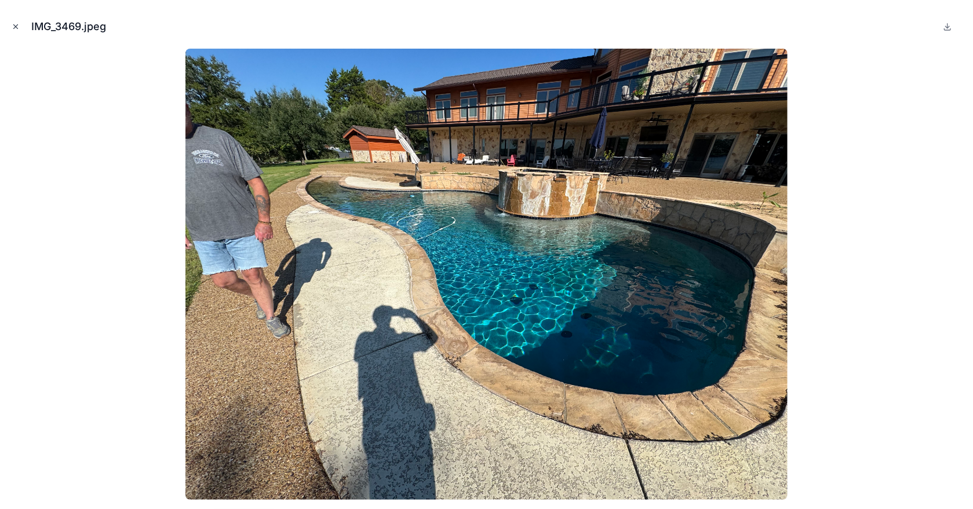
click at [16, 28] on icon "Close modal" at bounding box center [16, 27] width 8 height 8
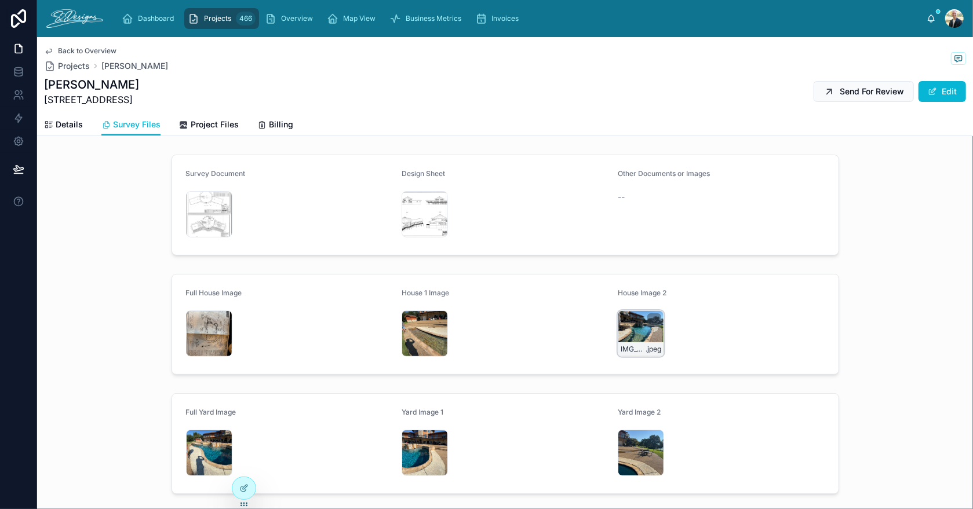
click at [622, 329] on div "IMG_3470 .jpeg" at bounding box center [641, 334] width 46 height 46
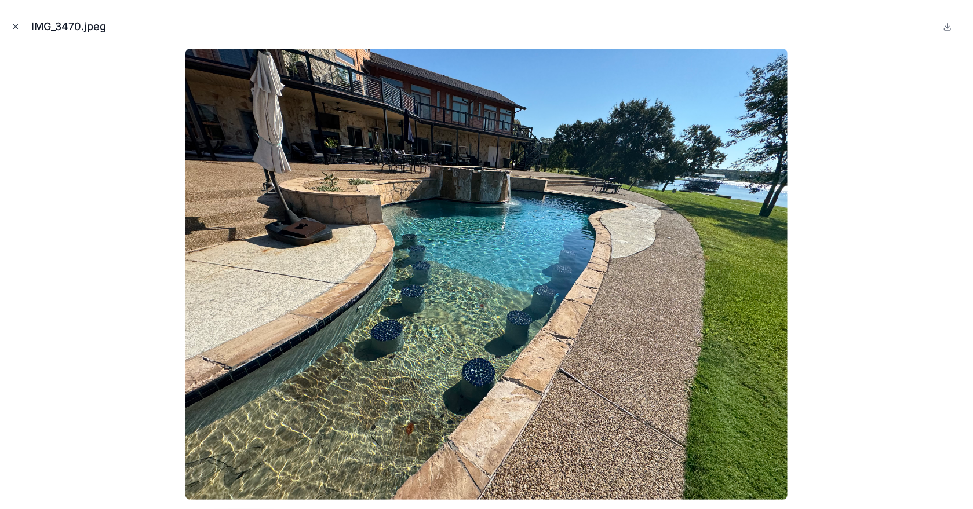
click at [16, 22] on button "Close modal" at bounding box center [15, 26] width 13 height 13
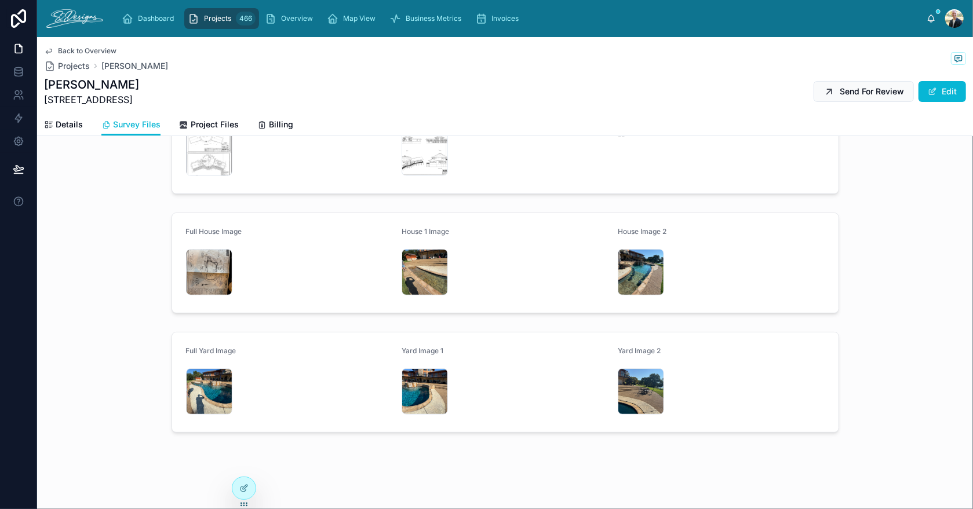
scroll to position [61, 0]
